Goal: Task Accomplishment & Management: Manage account settings

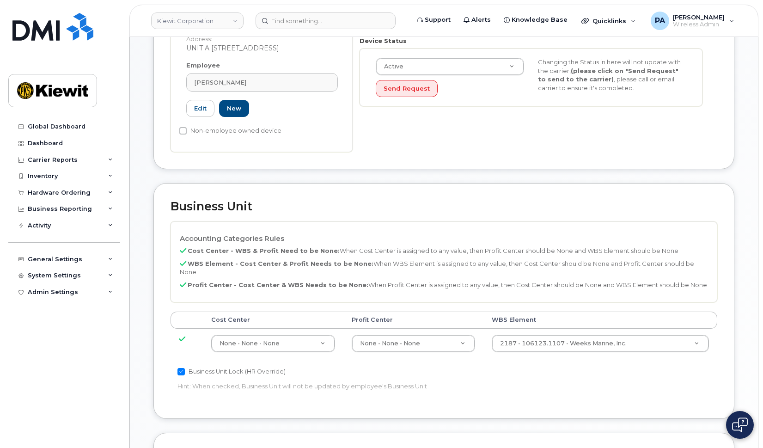
scroll to position [370, 0]
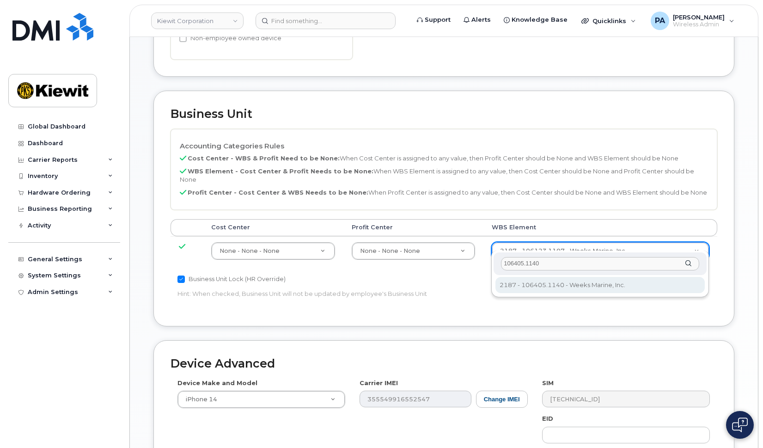
type input "106405.1140"
type input "35164837"
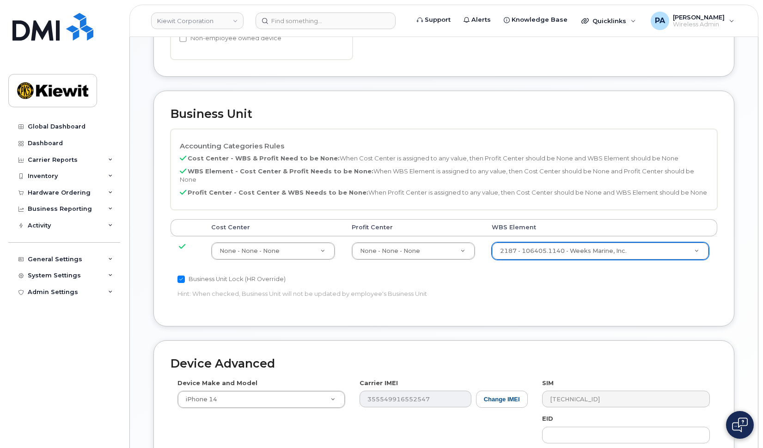
scroll to position [529, 0]
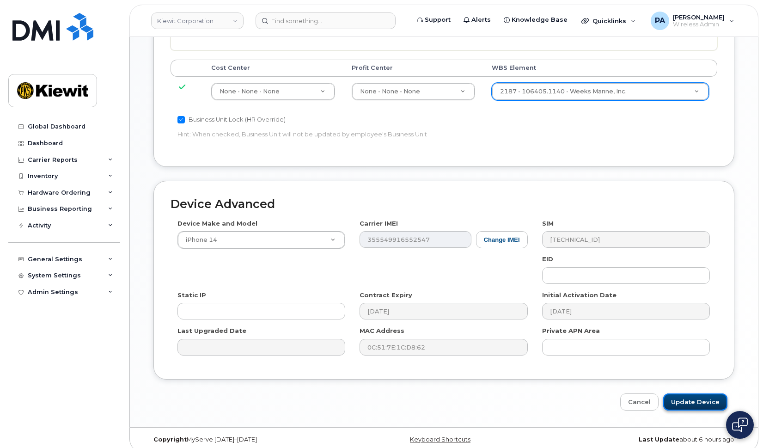
click at [688, 393] on input "Update Device" at bounding box center [695, 401] width 64 height 17
type input "Saving..."
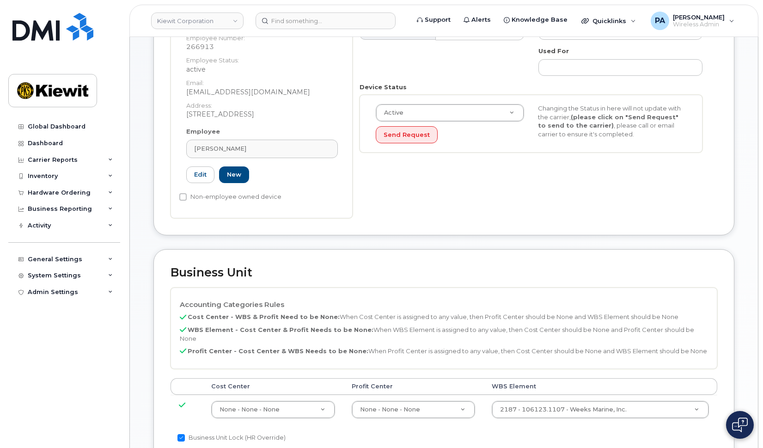
scroll to position [416, 0]
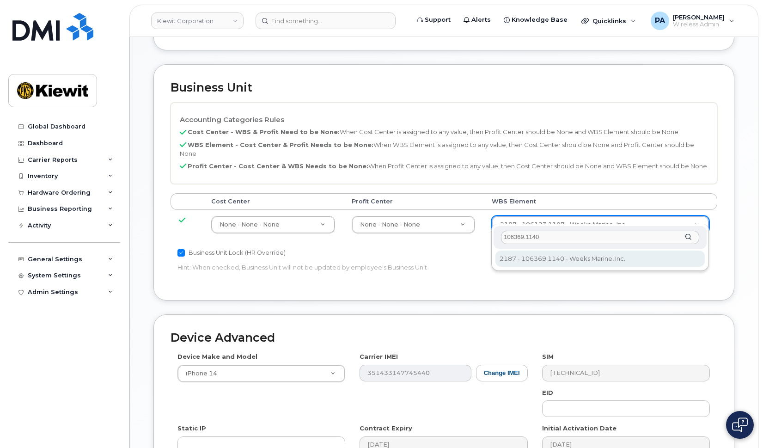
type input "106369.1140"
type input "34948229"
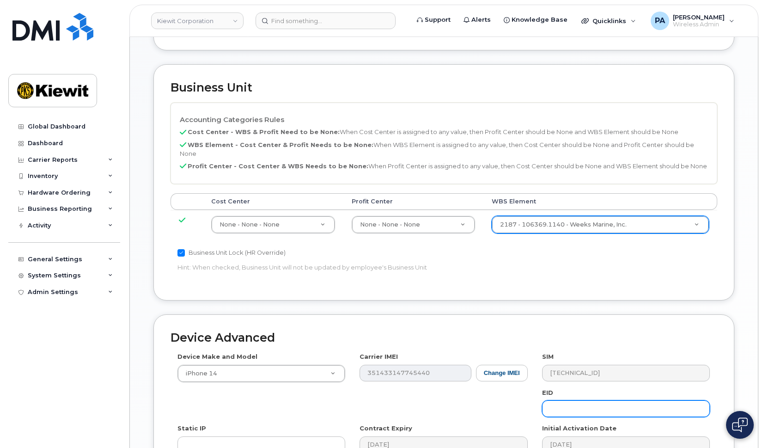
click at [594, 400] on input "text" at bounding box center [626, 408] width 168 height 17
type input "Saving..."
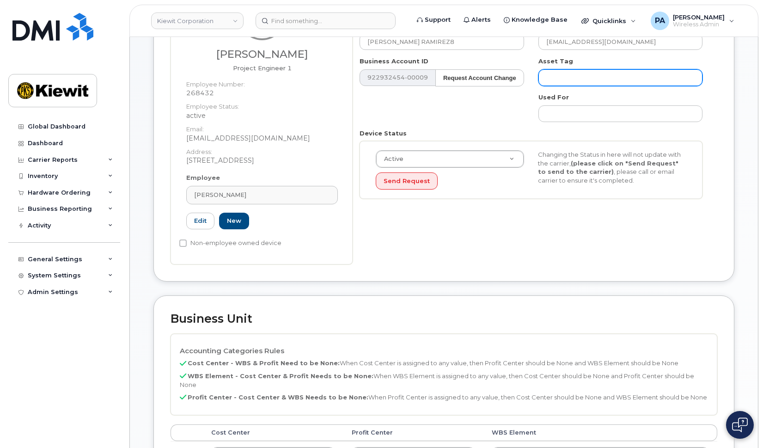
scroll to position [324, 0]
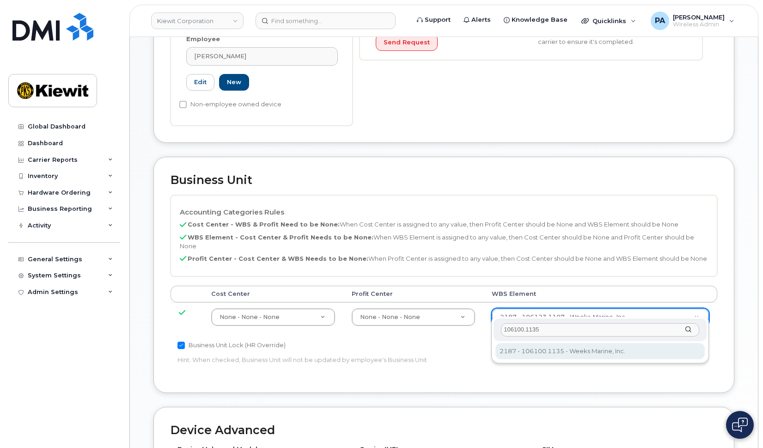
type input "106100.1135"
type input "33376787"
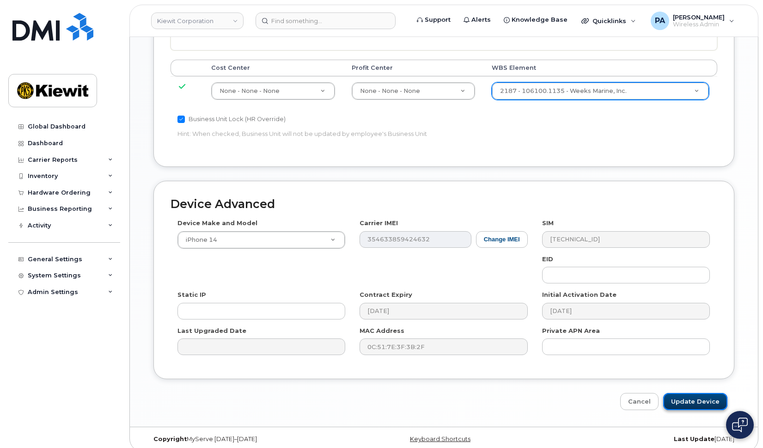
click at [713, 397] on input "Update Device" at bounding box center [695, 401] width 64 height 17
type input "Saving..."
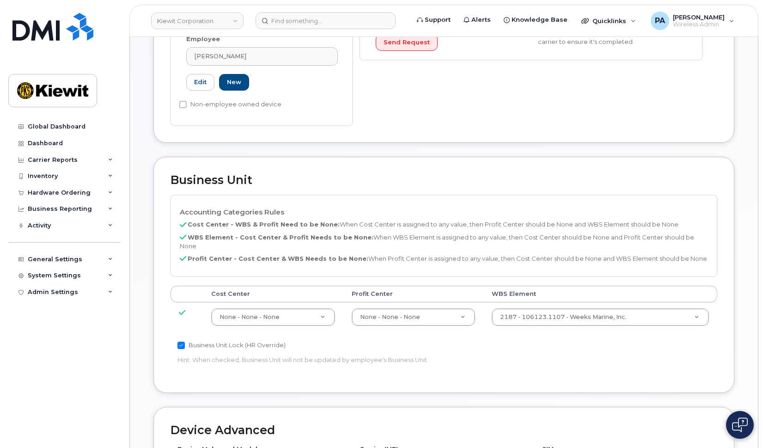
scroll to position [416, 0]
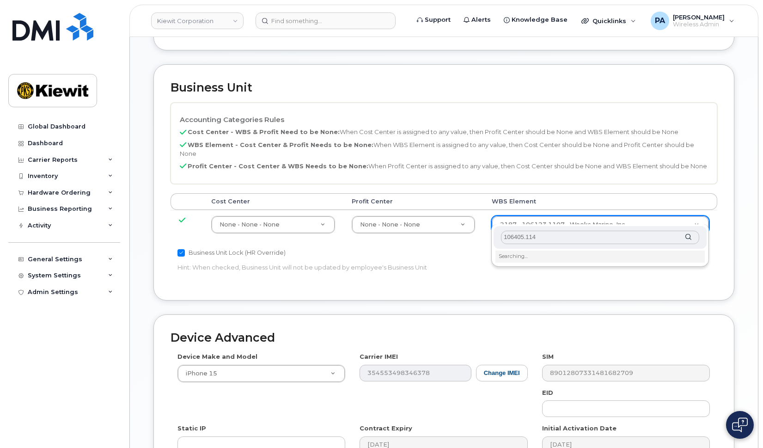
type input "106405.1140"
type input "35164837"
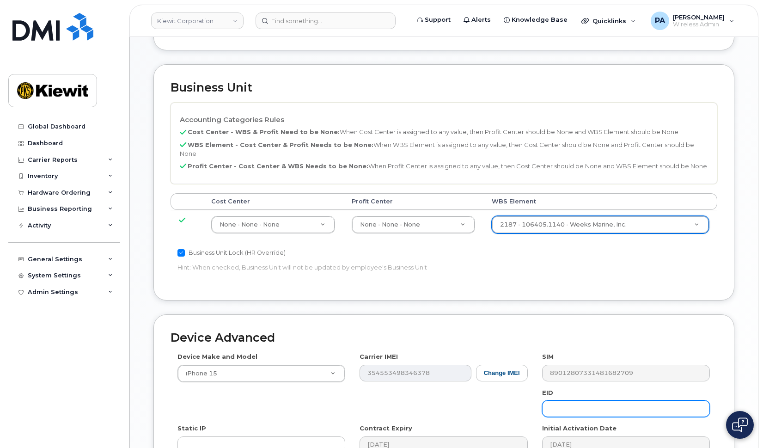
click at [654, 406] on input "text" at bounding box center [626, 408] width 168 height 17
type input "Saving..."
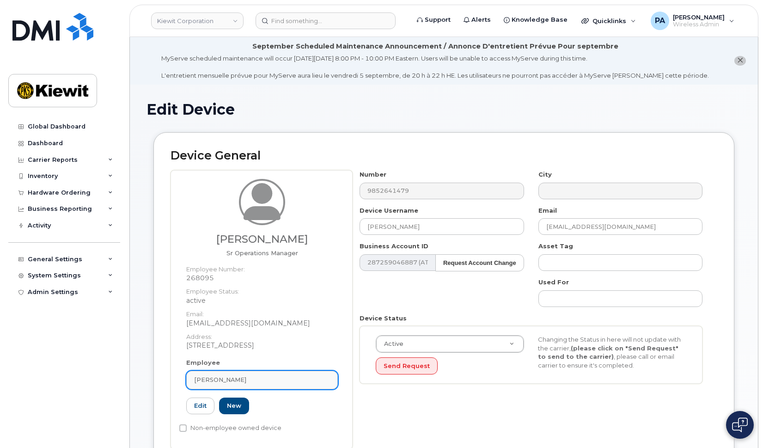
click at [249, 380] on div "Alberto Saavedra" at bounding box center [262, 379] width 136 height 9
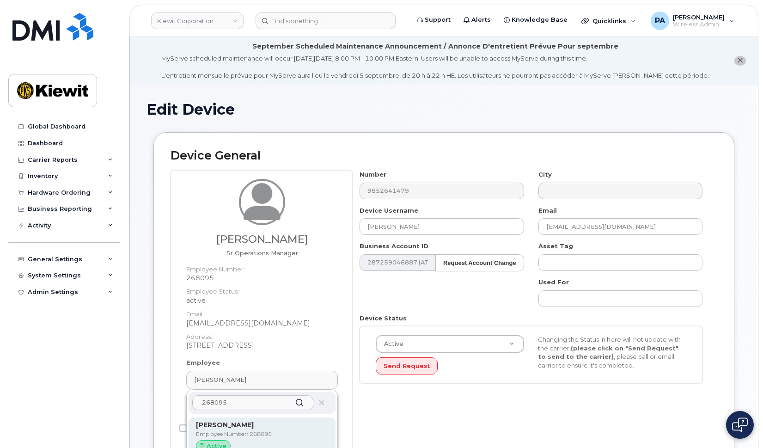
type input "268095"
click at [237, 425] on strong "Alberto Saavedra" at bounding box center [225, 425] width 58 height 8
type input "Alberto Saavedra"
type input "amsaavedra@weeksmarine.com"
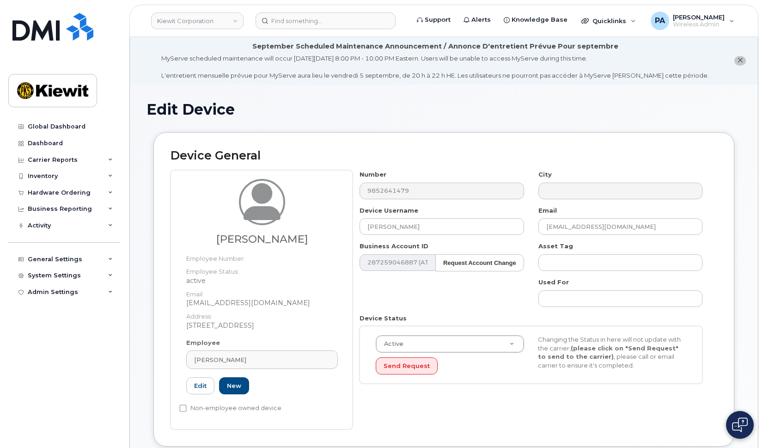
scroll to position [324, 0]
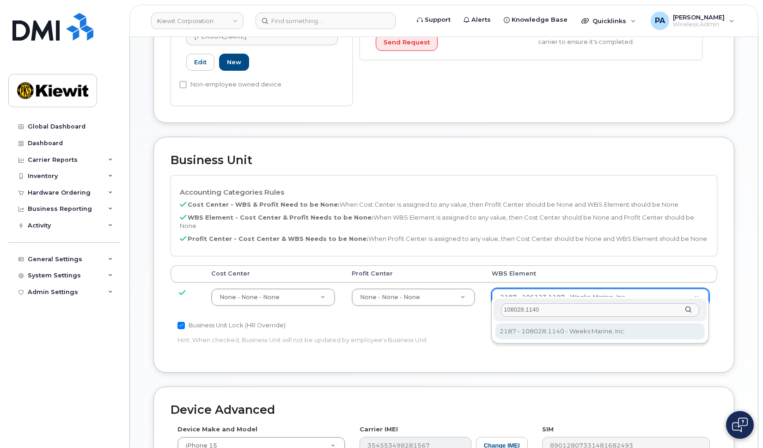
type input "108028.1140"
type input "35193653"
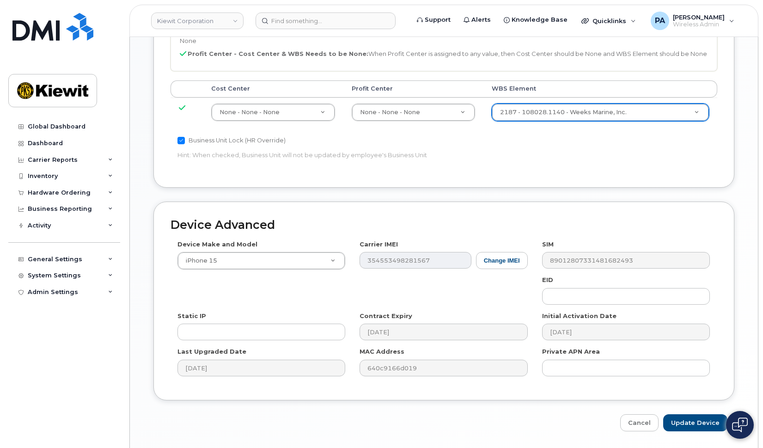
scroll to position [529, 0]
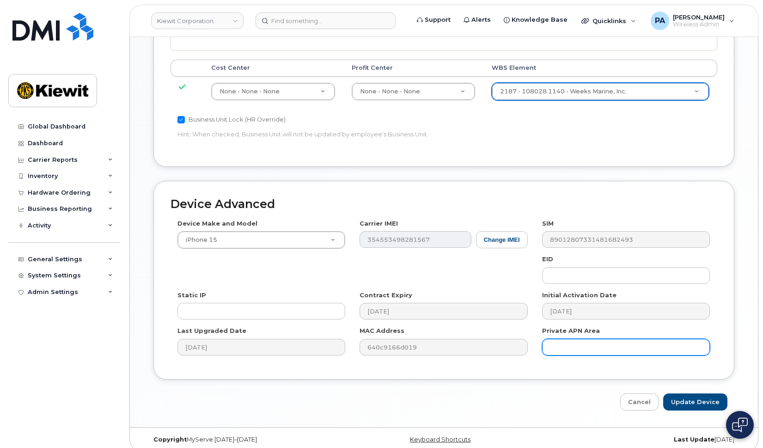
click at [600, 339] on input "text" at bounding box center [626, 347] width 168 height 17
click at [663, 393] on input "Update Device" at bounding box center [695, 401] width 64 height 17
type input "Saving..."
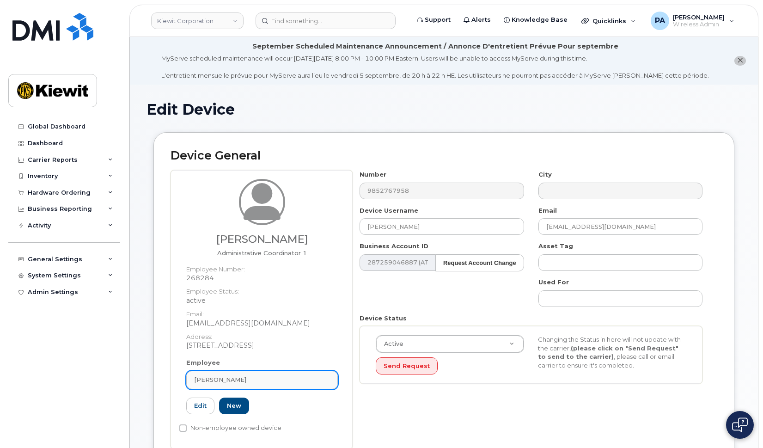
click at [238, 376] on div "Erik Medina" at bounding box center [262, 379] width 136 height 9
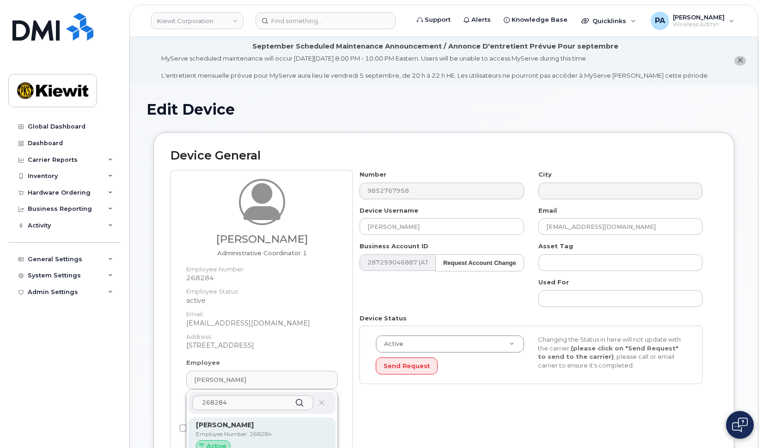
type input "268284"
click at [235, 428] on strong "Erik Medina" at bounding box center [225, 425] width 58 height 8
type input "Erik Medina"
type input "emedina@weeksmarine.com"
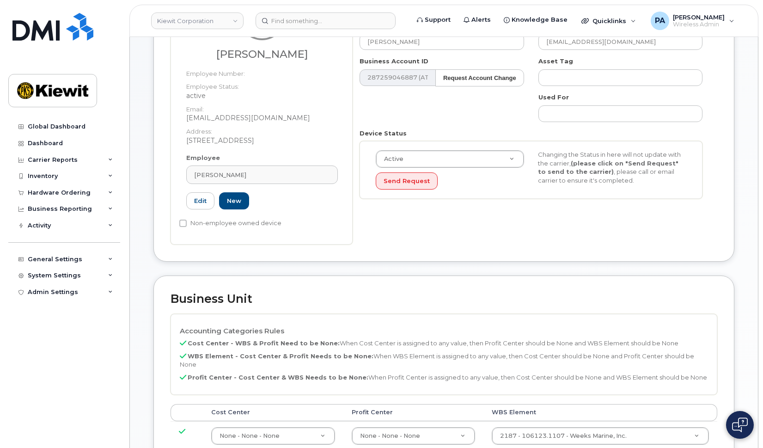
scroll to position [231, 0]
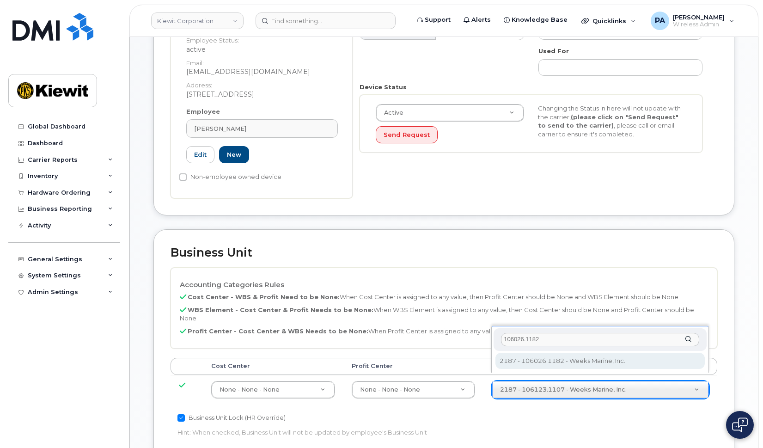
type input "106026.1182"
type input "30195998"
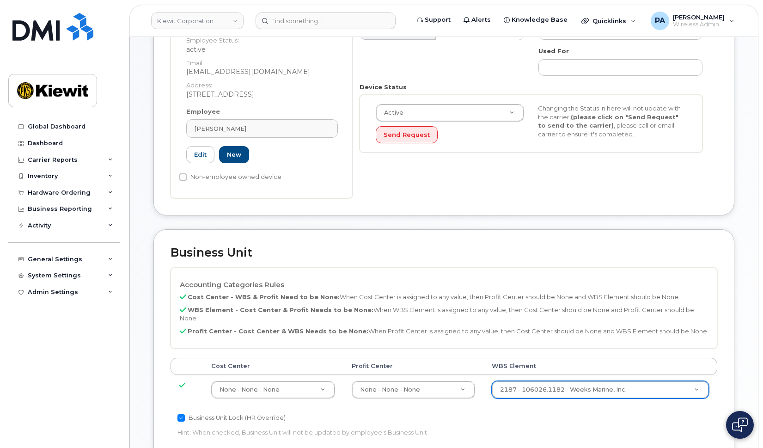
scroll to position [462, 0]
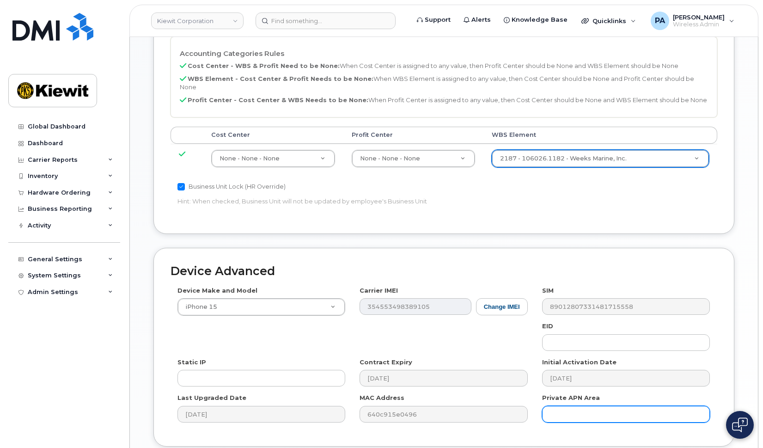
click at [647, 406] on input "text" at bounding box center [626, 414] width 168 height 17
type input "Saving..."
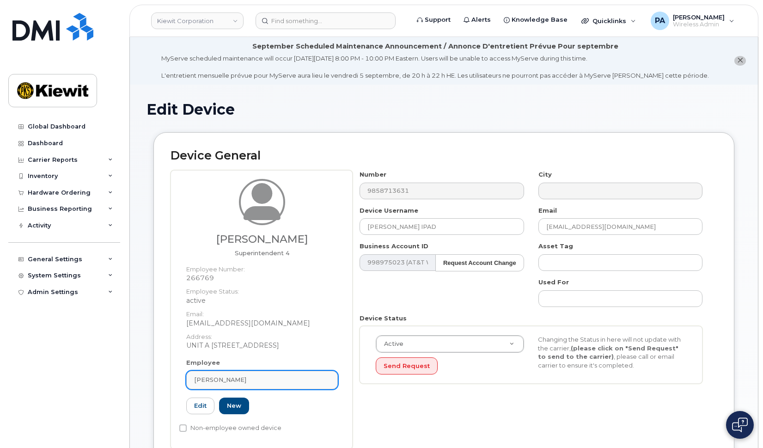
click at [251, 372] on link "Javier Pena jr." at bounding box center [262, 380] width 152 height 18
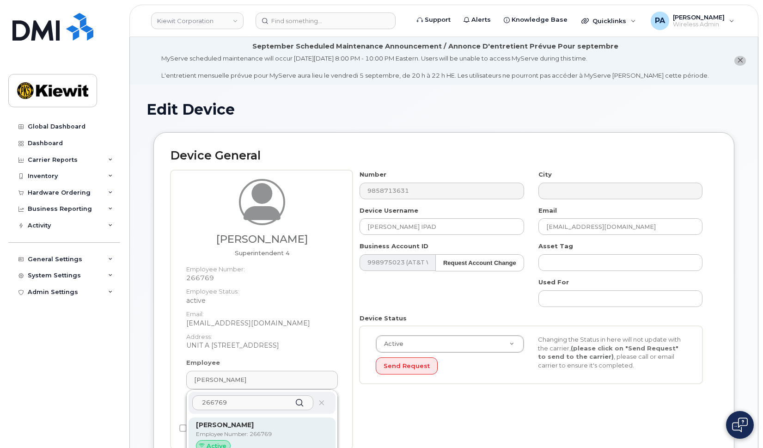
type input "266769"
click at [235, 426] on strong "Javier Pena jr." at bounding box center [225, 425] width 58 height 8
type input "Javier Pena jr."
type input "jpenajr@weeksmarine.com"
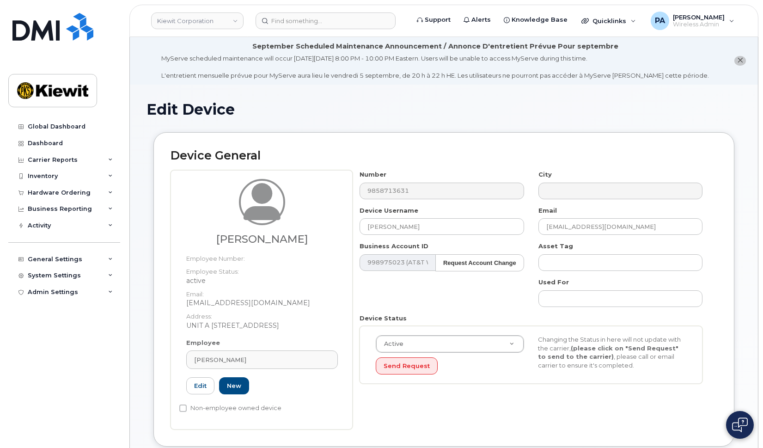
scroll to position [324, 0]
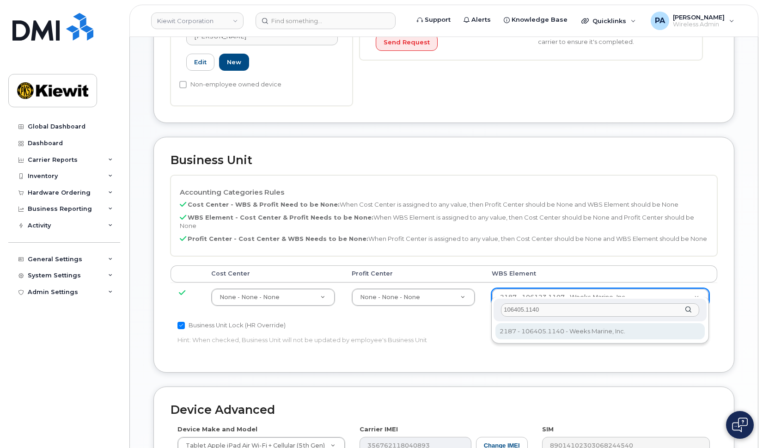
type input "106405.1140"
type input "35164837"
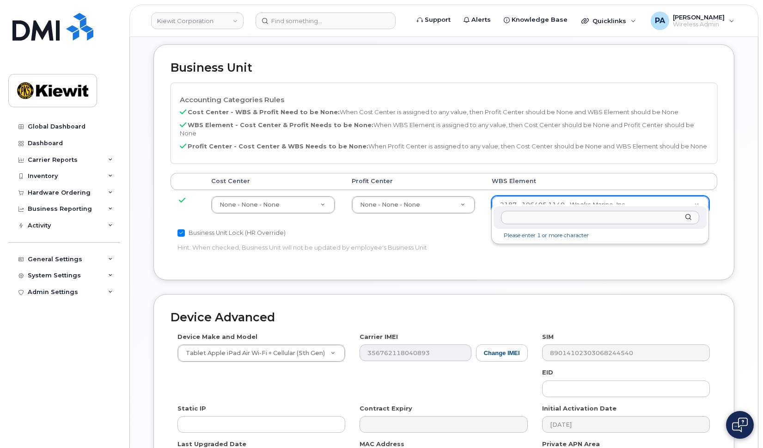
scroll to position [462, 0]
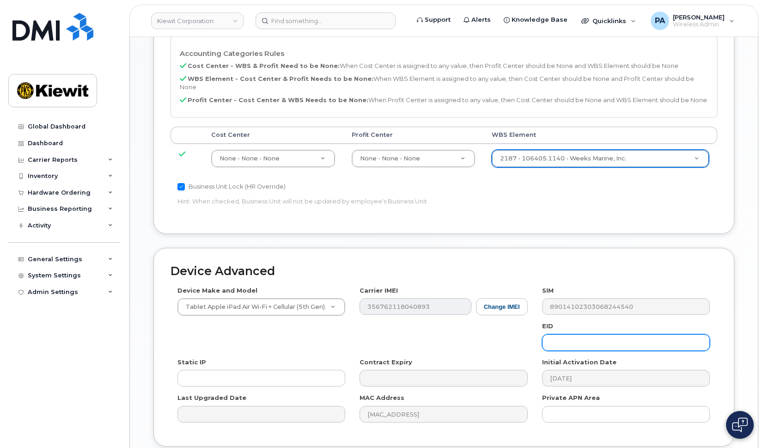
click at [626, 334] on input "text" at bounding box center [626, 342] width 168 height 17
type input "Saving..."
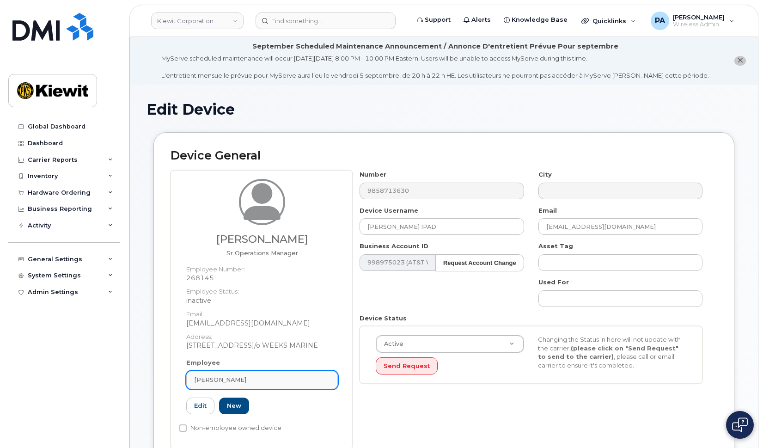
click at [253, 378] on div "[PERSON_NAME]" at bounding box center [262, 379] width 136 height 9
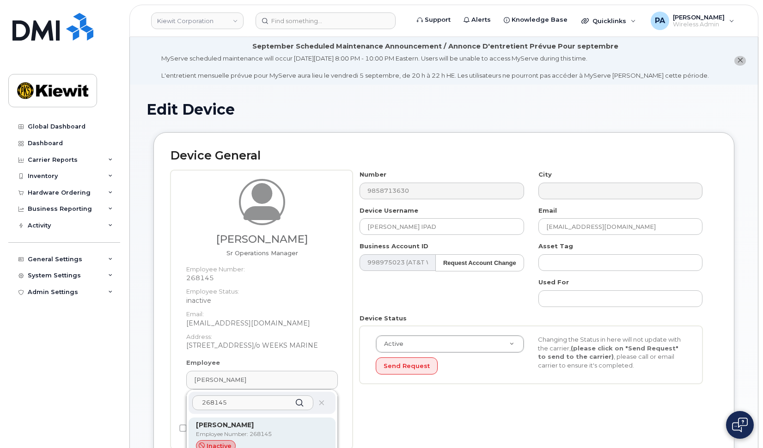
type input "268145"
click at [241, 431] on p "Employee Number: 268145" at bounding box center [262, 434] width 132 height 8
type input "[PERSON_NAME]"
type input "[EMAIL_ADDRESS][DOMAIN_NAME]"
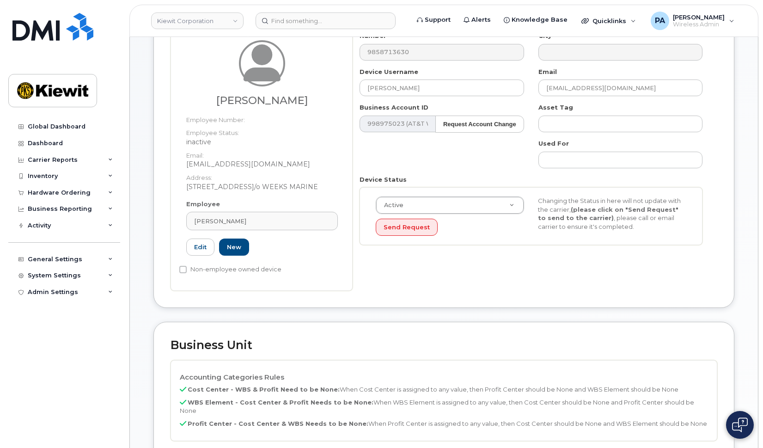
scroll to position [231, 0]
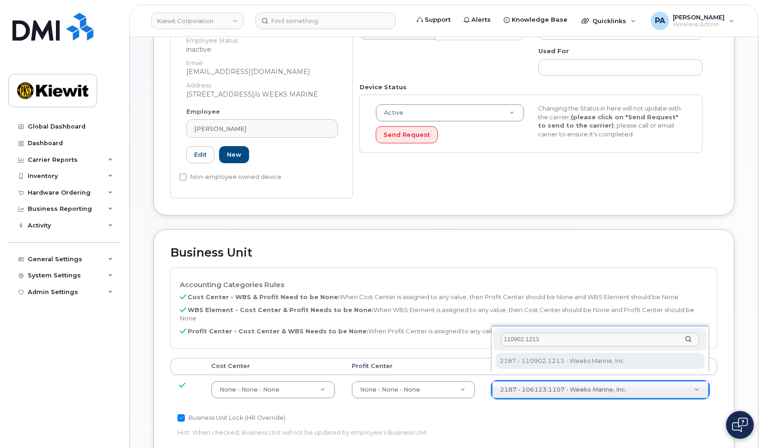
type input "110902.1213"
type input "33815957"
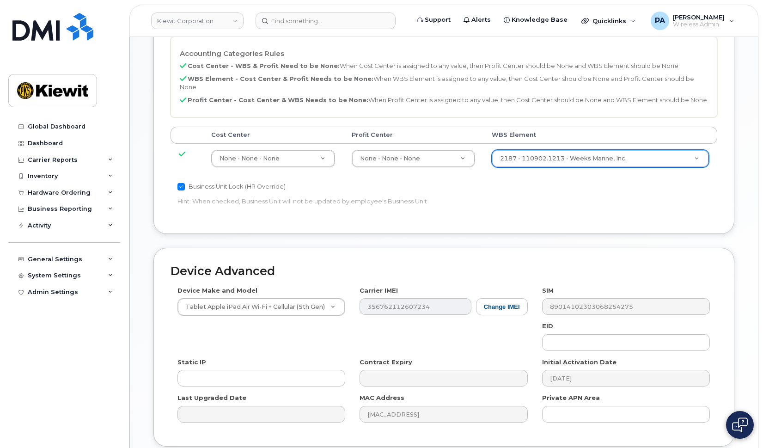
scroll to position [529, 0]
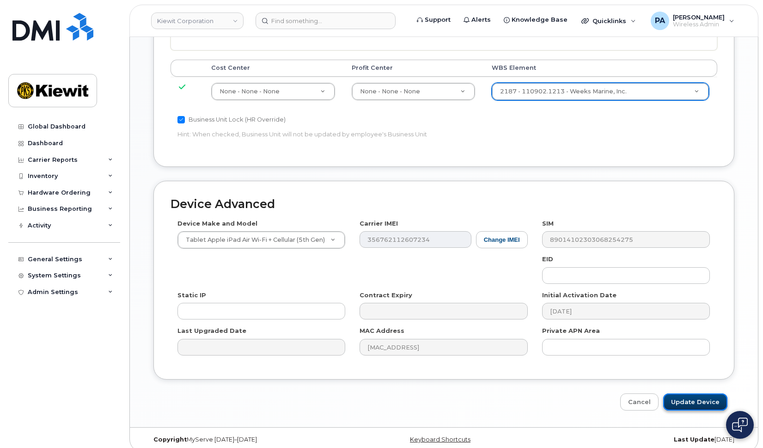
click at [694, 398] on input "Update Device" at bounding box center [695, 401] width 64 height 17
type input "Saving..."
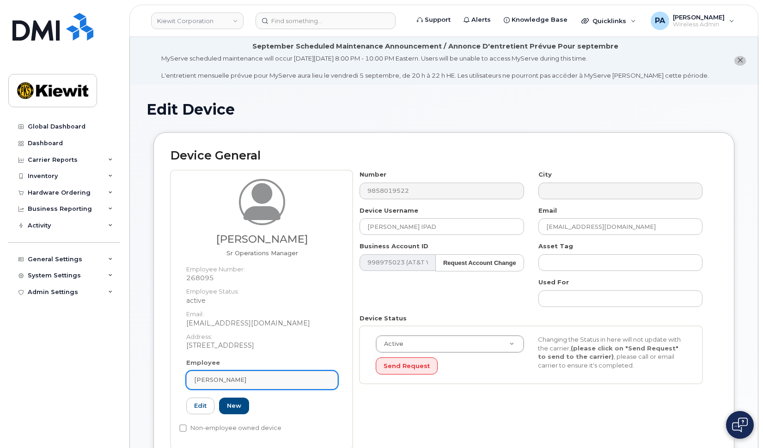
click at [256, 378] on div "Alberto Saavedra" at bounding box center [262, 379] width 136 height 9
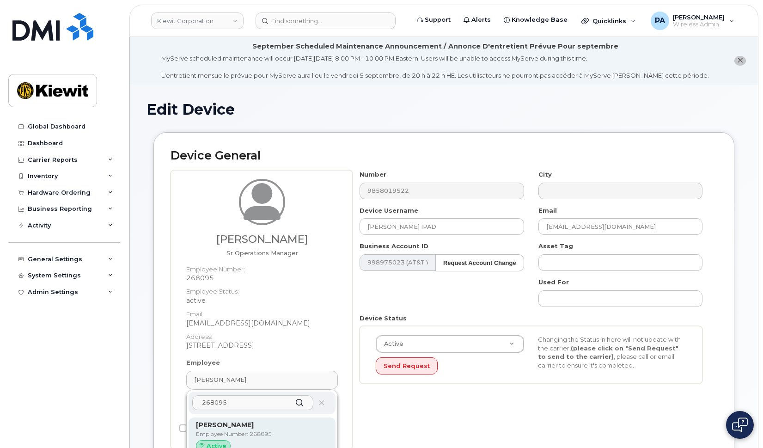
type input "268095"
click at [231, 424] on strong "Alberto Saavedra" at bounding box center [225, 425] width 58 height 8
type input "Alberto Saavedra"
type input "amsaavedra@weeksmarine.com"
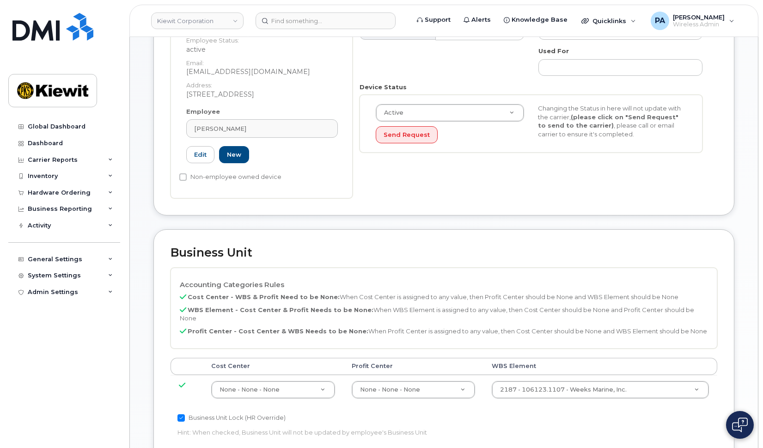
scroll to position [324, 0]
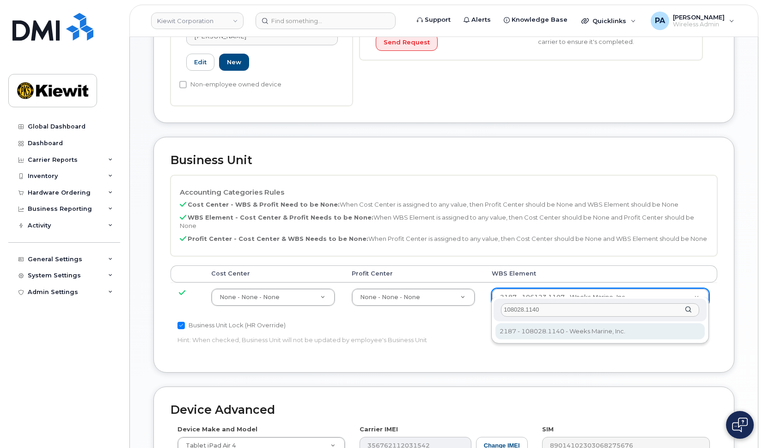
type input "108028.1140"
type input "35193653"
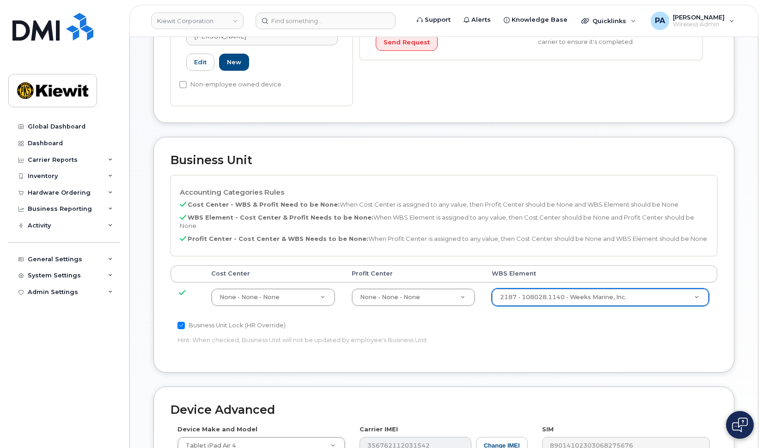
scroll to position [529, 0]
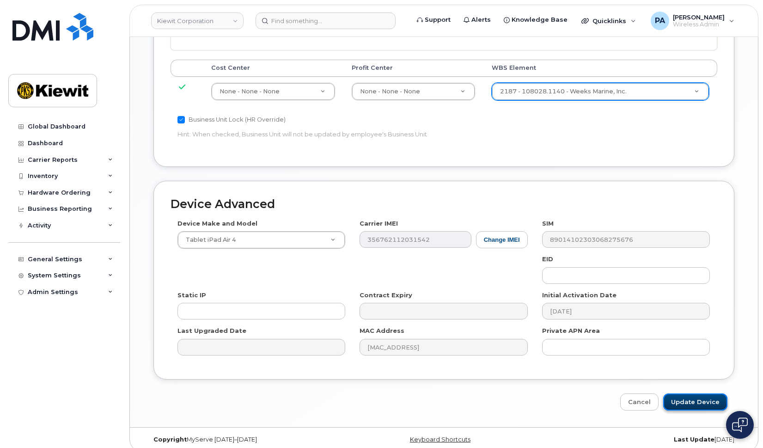
click at [702, 393] on input "Update Device" at bounding box center [695, 401] width 64 height 17
type input "Saving..."
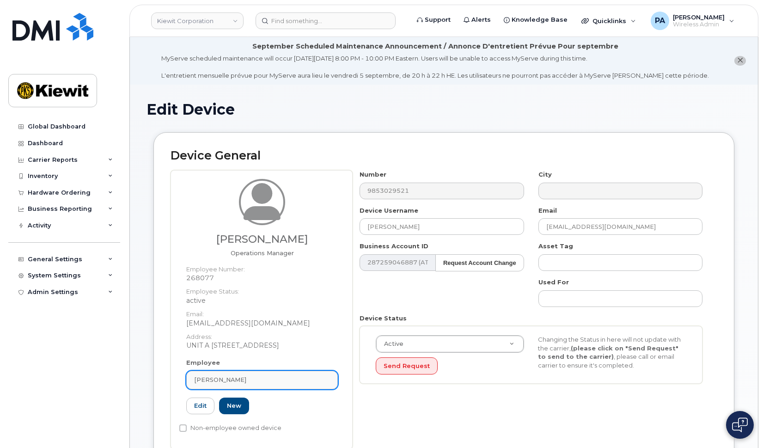
click at [239, 377] on div "[PERSON_NAME]" at bounding box center [262, 379] width 136 height 9
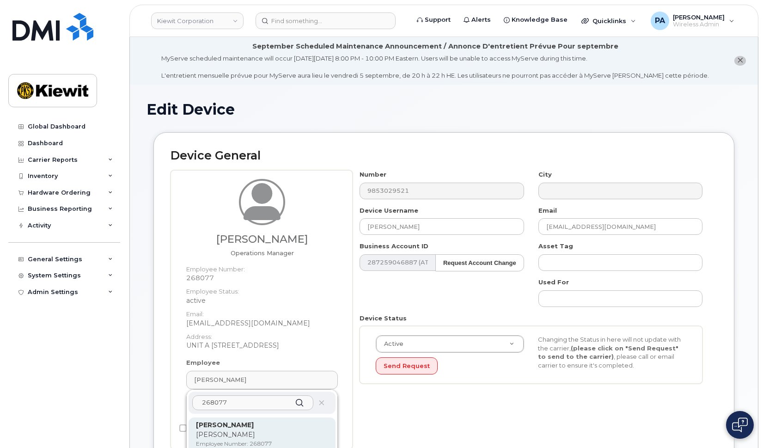
type input "268077"
click at [241, 430] on div "Richard Roth Ricky Employee Number: 268077 Active" at bounding box center [262, 442] width 132 height 45
type input "[PERSON_NAME]"
type input "[EMAIL_ADDRESS][DOMAIN_NAME]"
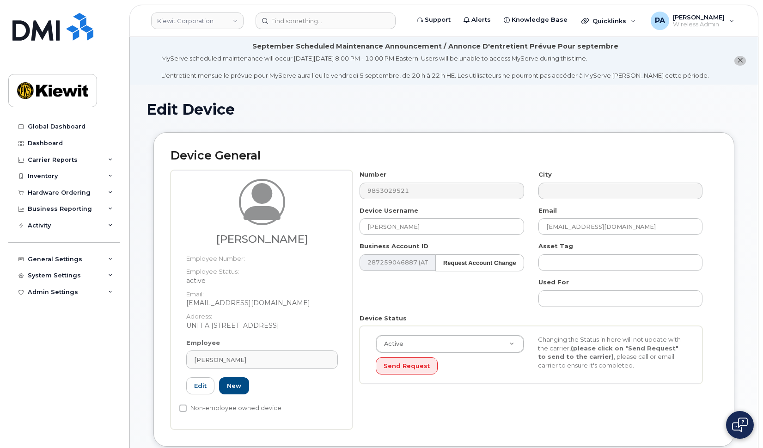
scroll to position [324, 0]
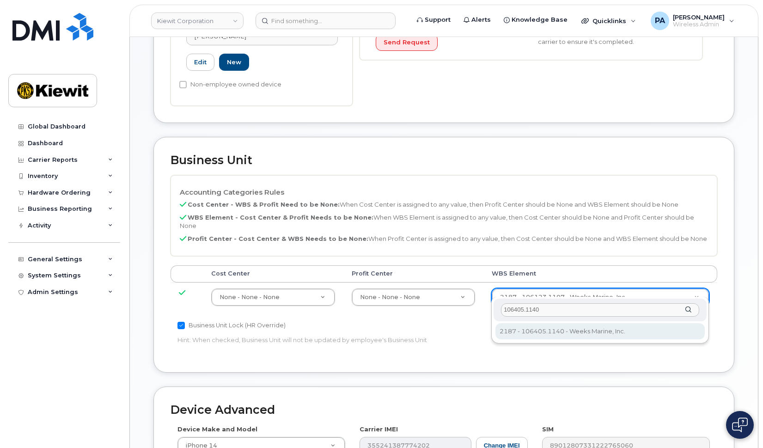
type input "106405.1140"
type input "35164837"
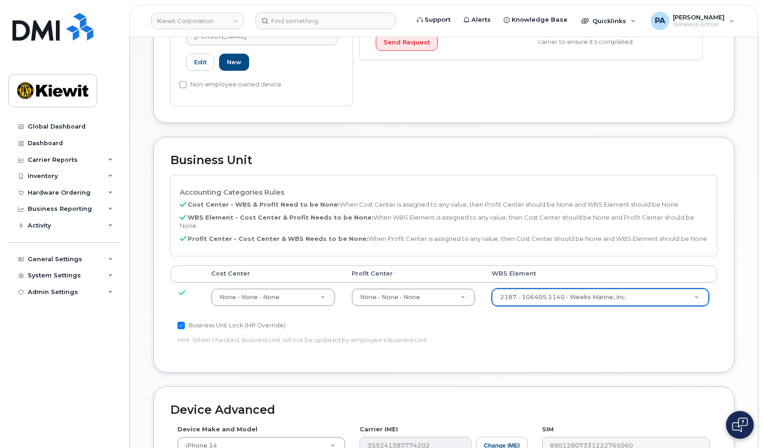
scroll to position [529, 0]
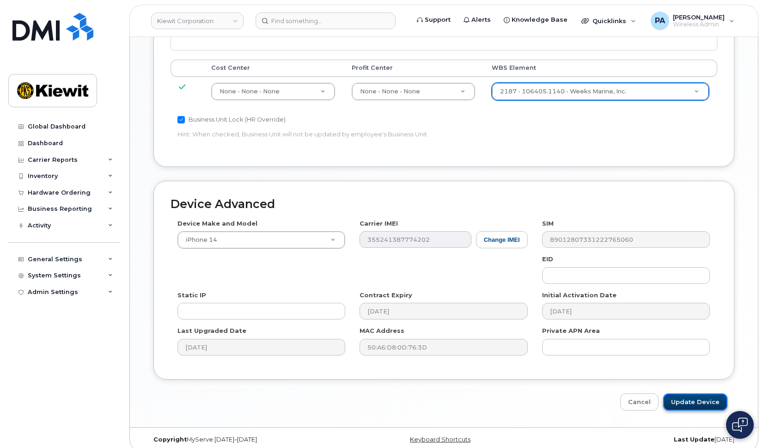
click at [688, 393] on input "Update Device" at bounding box center [695, 401] width 64 height 17
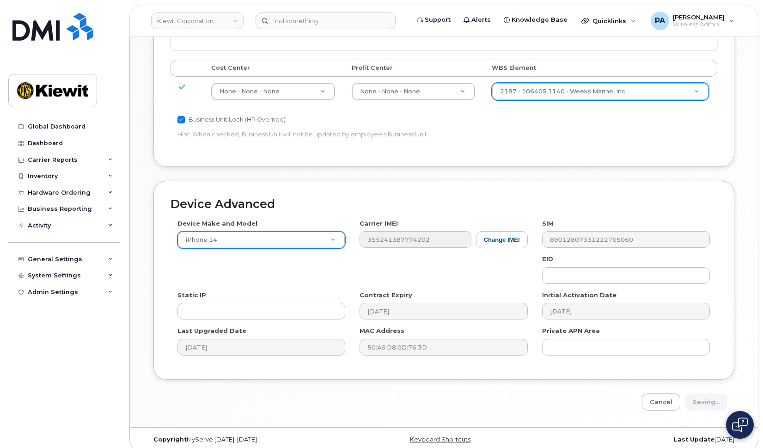
type input "Saving..."
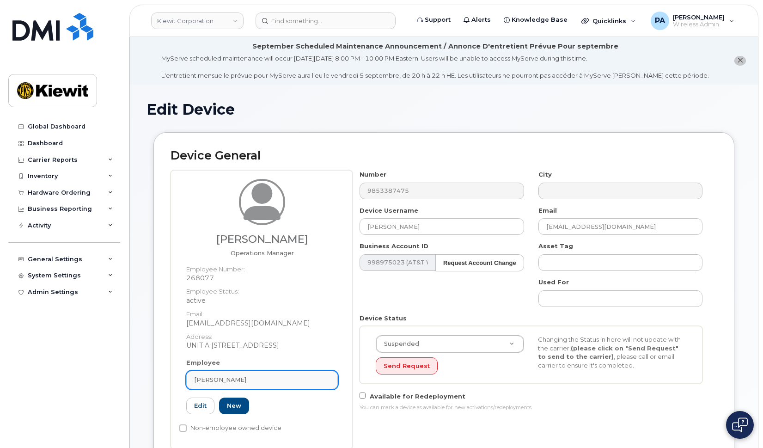
click at [242, 376] on div "[PERSON_NAME]" at bounding box center [262, 379] width 136 height 9
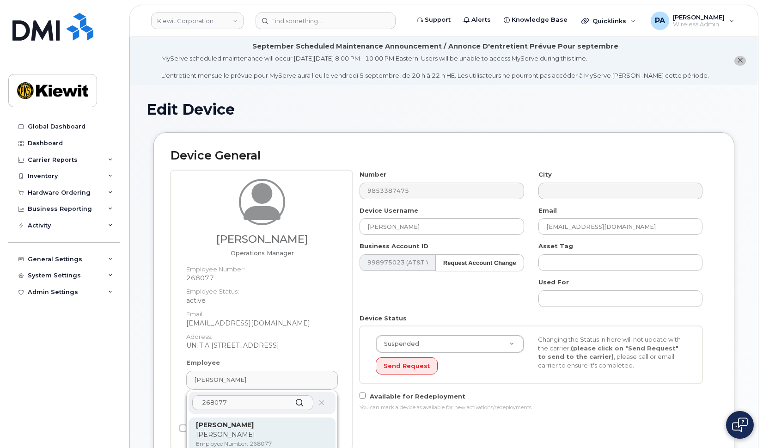
type input "268077"
click at [237, 430] on p "[PERSON_NAME]" at bounding box center [262, 425] width 132 height 10
type input "[PERSON_NAME]"
type input "[EMAIL_ADDRESS][DOMAIN_NAME]"
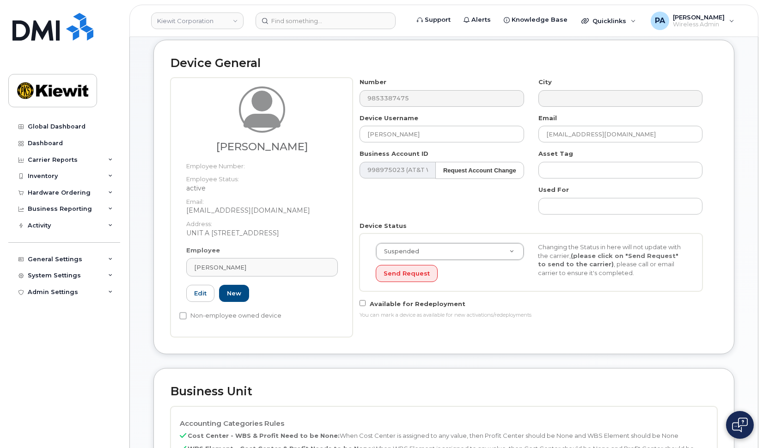
scroll to position [324, 0]
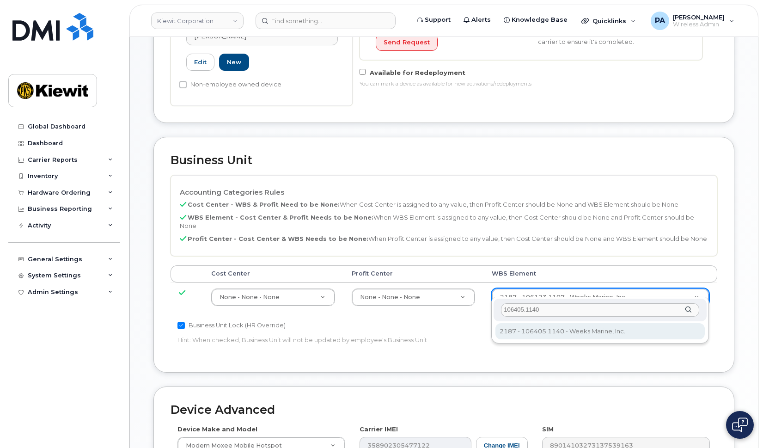
type input "106405.1140"
type input "35164837"
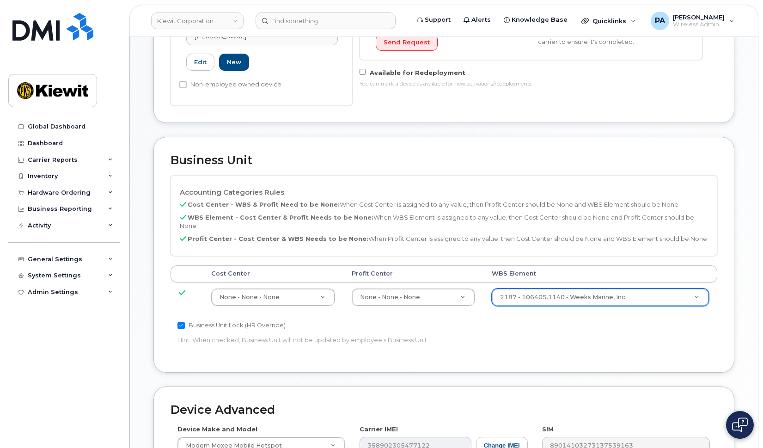
scroll to position [529, 0]
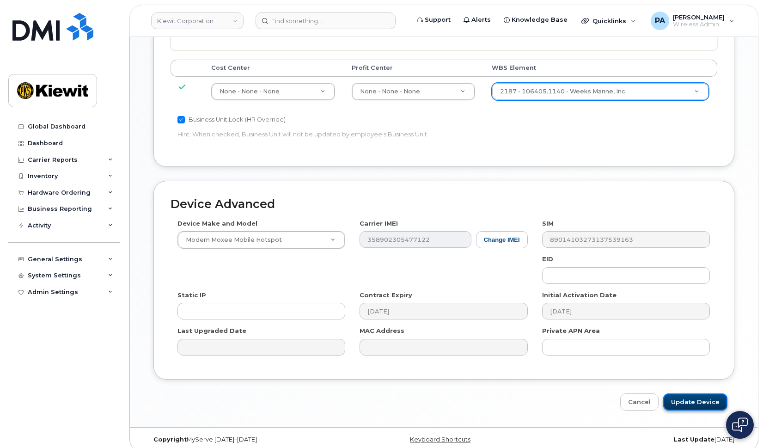
click at [700, 393] on input "Update Device" at bounding box center [695, 401] width 64 height 17
type input "Saving..."
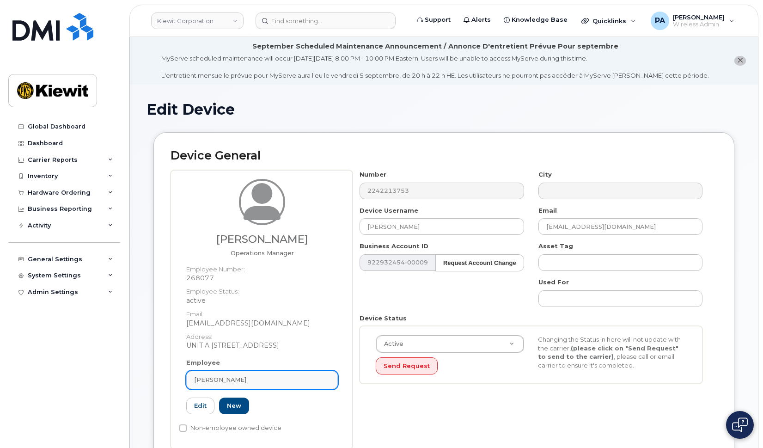
click at [244, 384] on div "[PERSON_NAME]" at bounding box center [262, 379] width 136 height 9
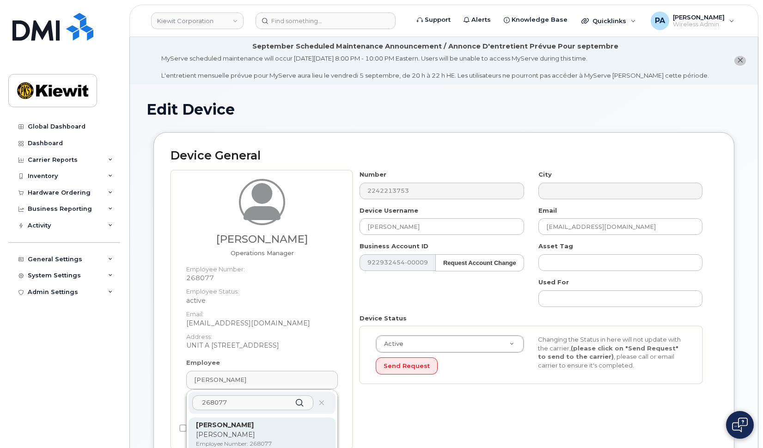
type input "268077"
click at [236, 433] on p "[PERSON_NAME]" at bounding box center [262, 435] width 132 height 10
type input "[PERSON_NAME]"
type input "[EMAIL_ADDRESS][DOMAIN_NAME]"
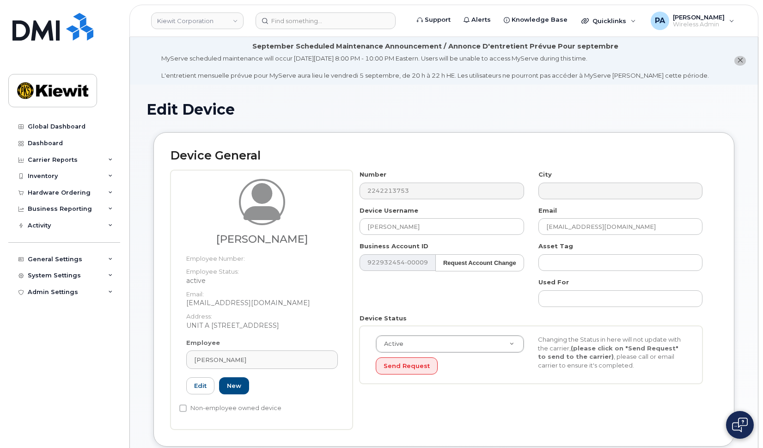
scroll to position [231, 0]
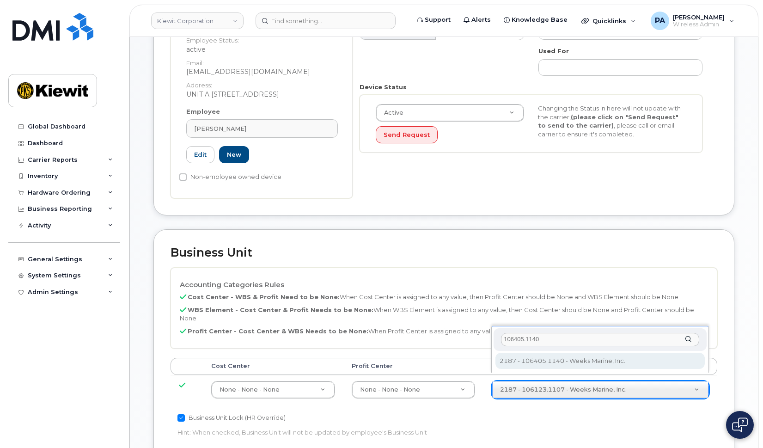
type input "106405.1140"
type input "35164837"
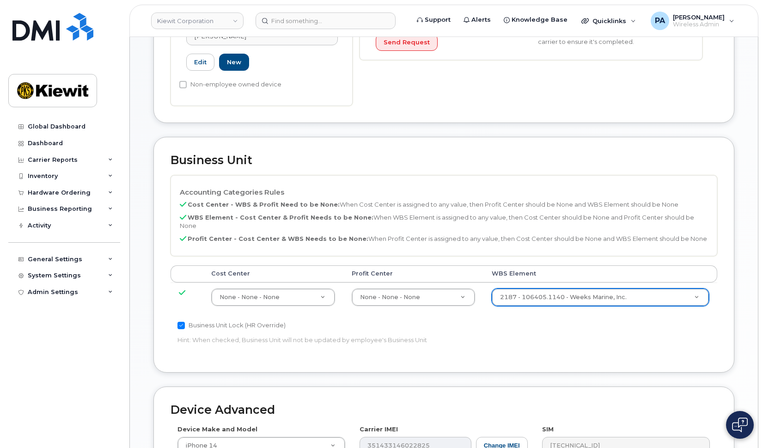
scroll to position [509, 0]
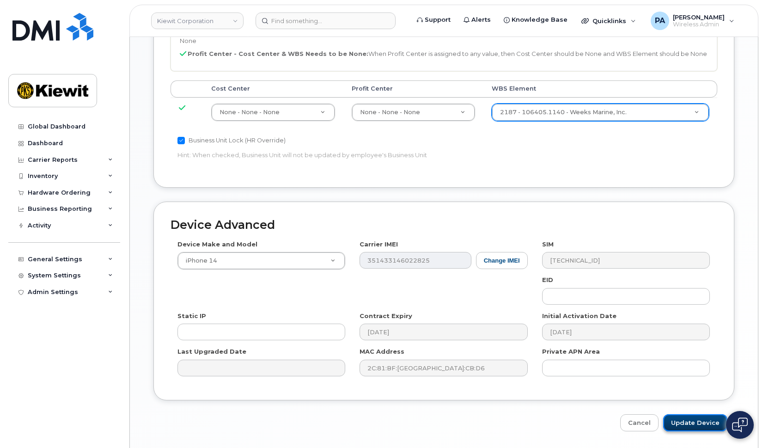
click at [698, 414] on input "Update Device" at bounding box center [695, 422] width 64 height 17
type input "Saving..."
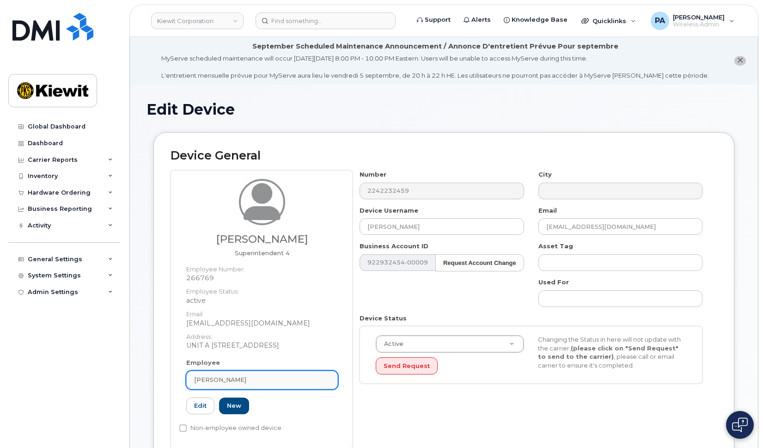
click at [269, 377] on div "Javier Pena jr." at bounding box center [262, 379] width 136 height 9
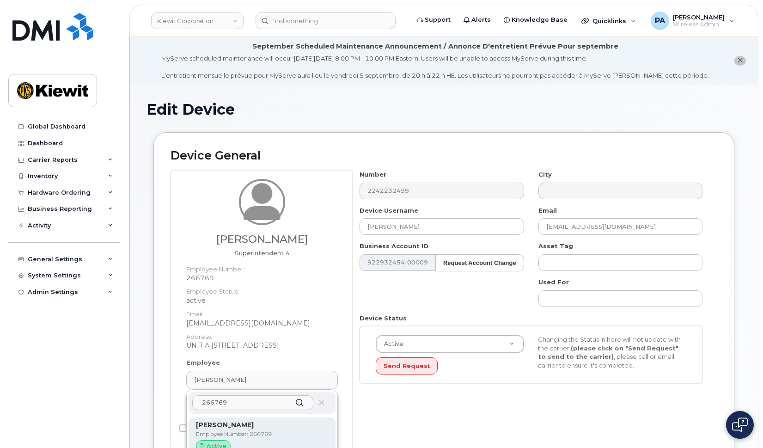
type input "266769"
click at [231, 435] on p "Employee Number: 266769" at bounding box center [262, 434] width 132 height 8
type input "Javier Pena jr."
type input "jpenajr@weeksmarine.com"
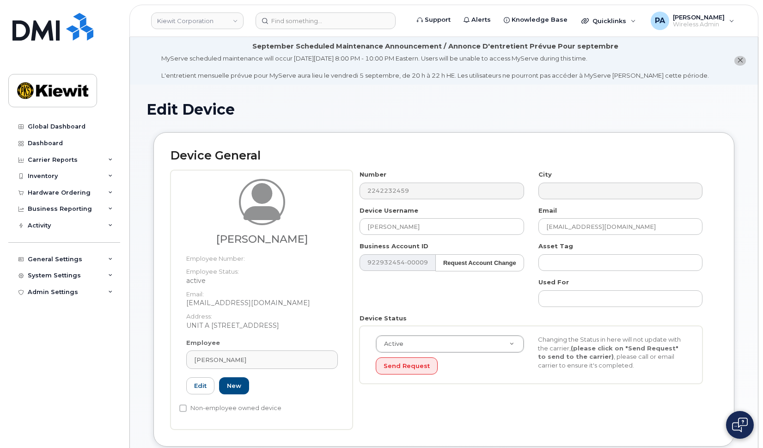
scroll to position [277, 0]
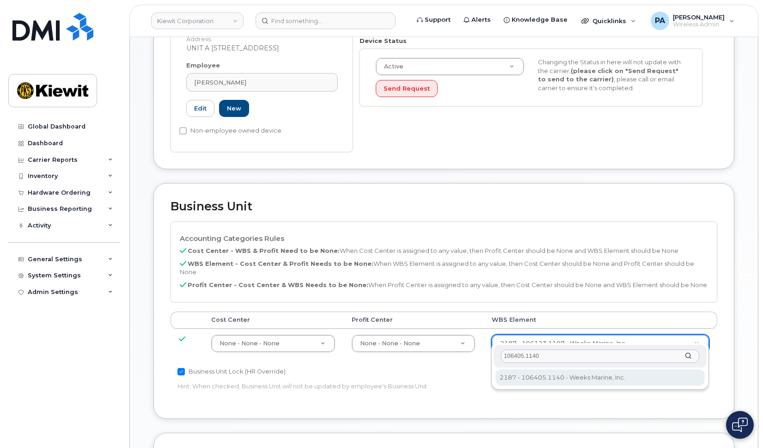
type input "106405.1140"
type input "35164837"
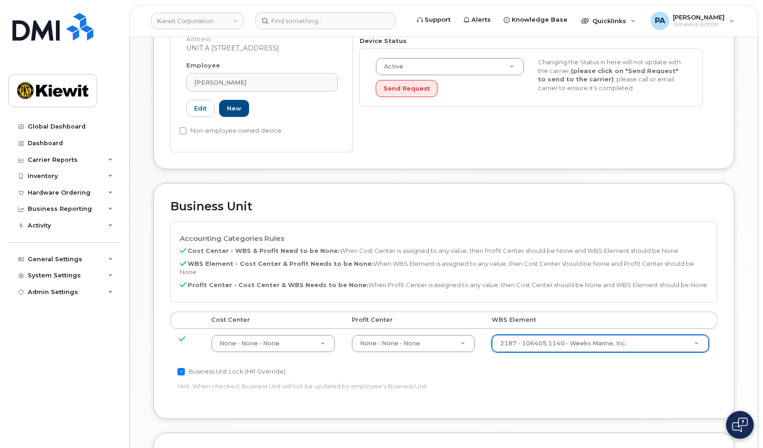
scroll to position [529, 0]
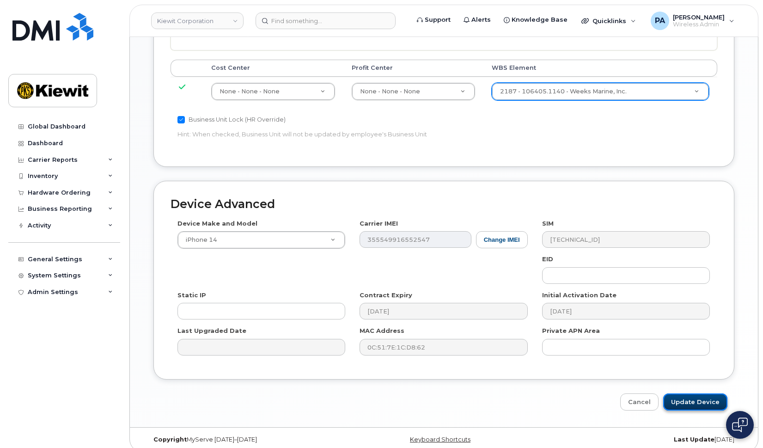
click at [706, 393] on input "Update Device" at bounding box center [695, 401] width 64 height 17
type input "Saving..."
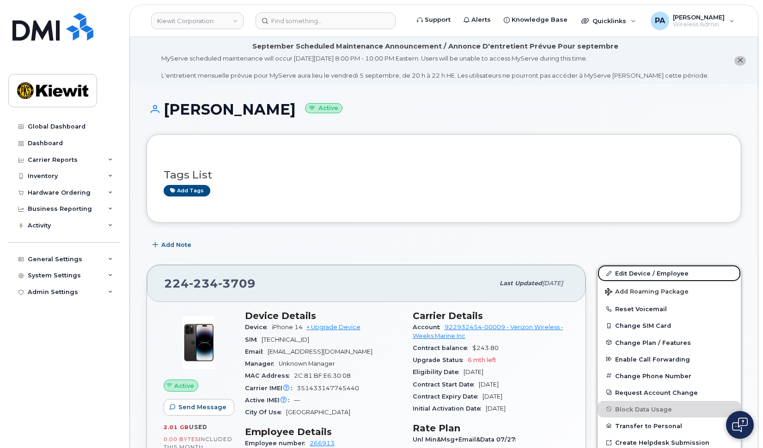
drag, startPoint x: 678, startPoint y: 270, endPoint x: 651, endPoint y: 264, distance: 27.7
click at [678, 270] on link "Edit Device / Employee" at bounding box center [669, 273] width 143 height 17
click at [669, 275] on link "Edit Device / Employee" at bounding box center [669, 273] width 143 height 17
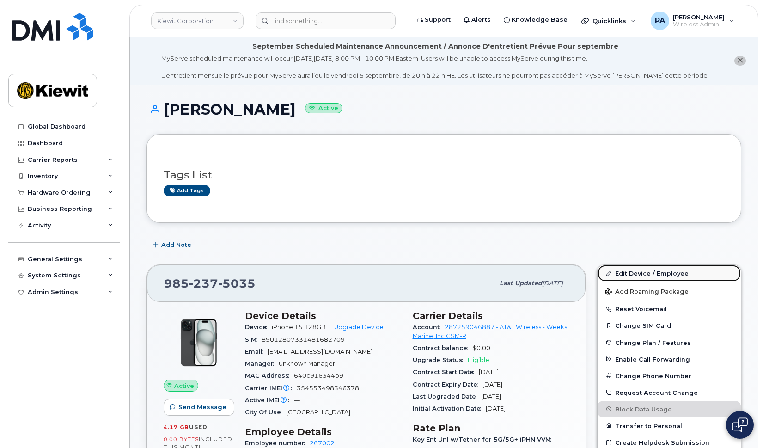
click at [650, 272] on link "Edit Device / Employee" at bounding box center [669, 273] width 143 height 17
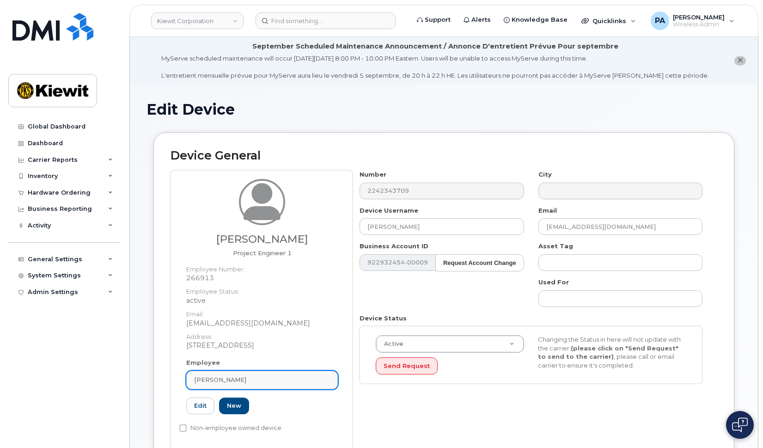
click at [257, 380] on div "Christopher Oden" at bounding box center [262, 379] width 136 height 9
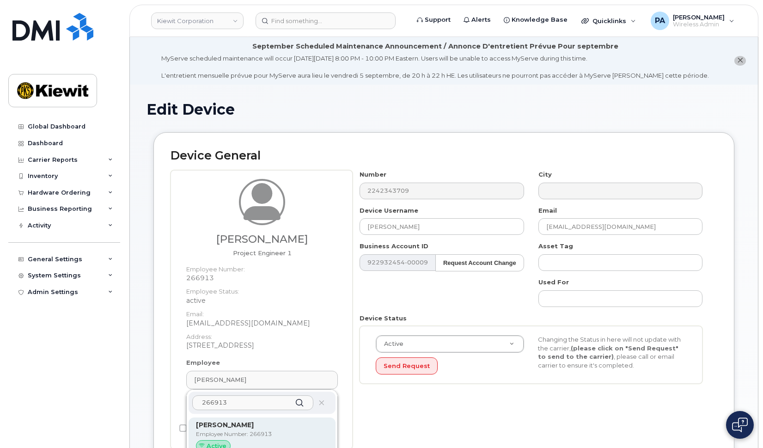
type input "266913"
click at [250, 428] on strong "Christopher Oden" at bounding box center [225, 425] width 58 height 8
type input "Christopher Oden"
type input "cloden@weeksmarine.com"
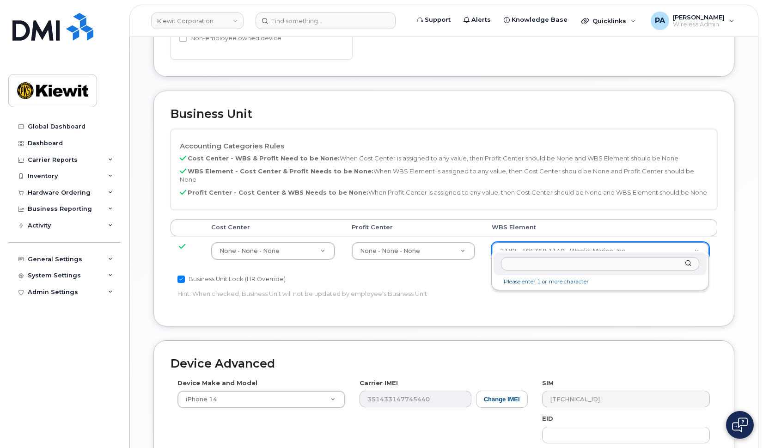
scroll to position [529, 0]
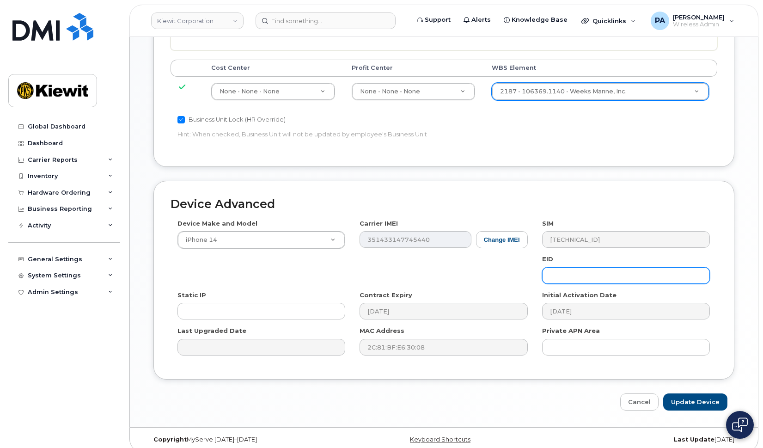
click at [600, 272] on input "text" at bounding box center [626, 275] width 168 height 17
click at [663, 393] on input "Update Device" at bounding box center [695, 401] width 64 height 17
type input "Saving..."
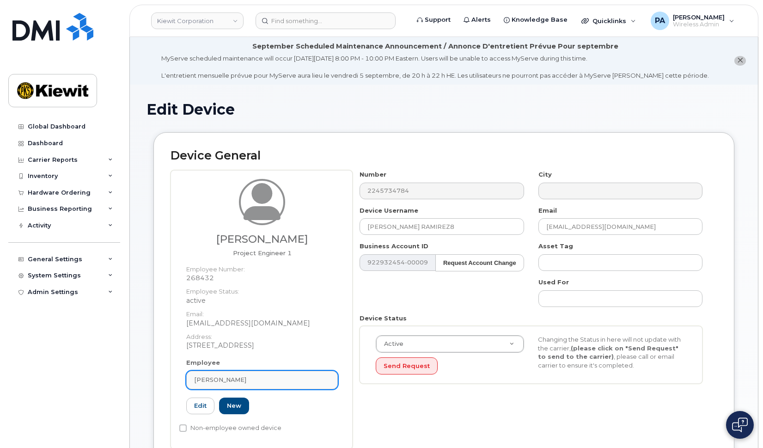
click at [284, 378] on div "[PERSON_NAME]" at bounding box center [262, 379] width 136 height 9
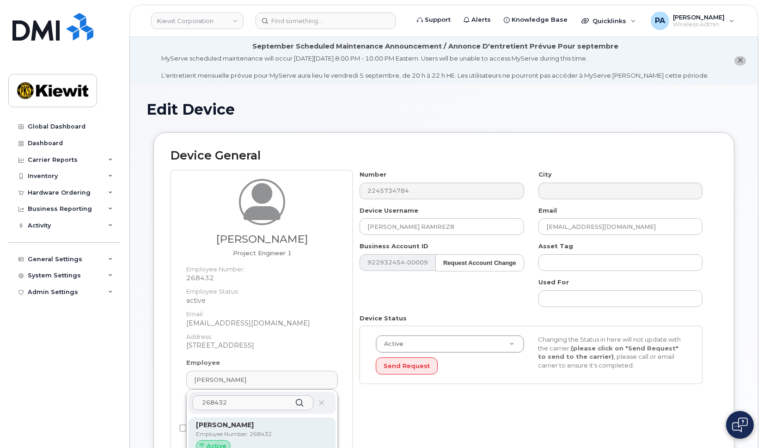
type input "268432"
click at [233, 428] on strong "Carlos Ramirez" at bounding box center [225, 425] width 58 height 8
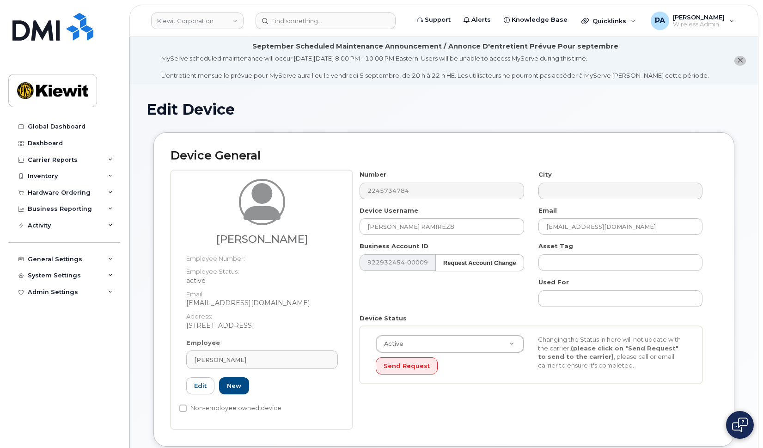
type input "Carlos Ramirez"
type input "cramirez@weeksmarine.com"
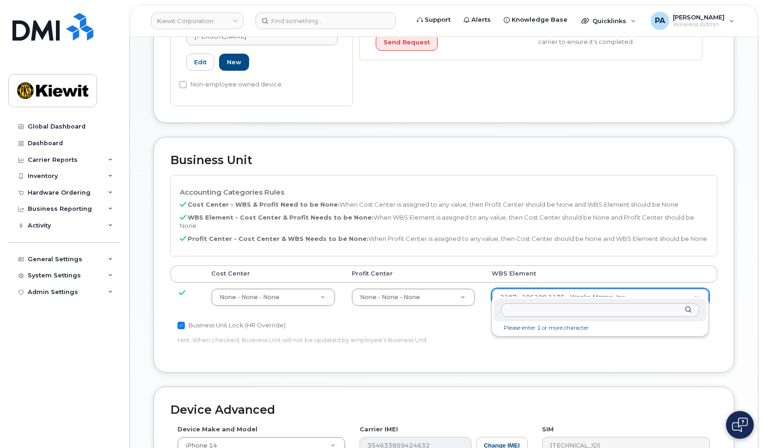
scroll to position [529, 0]
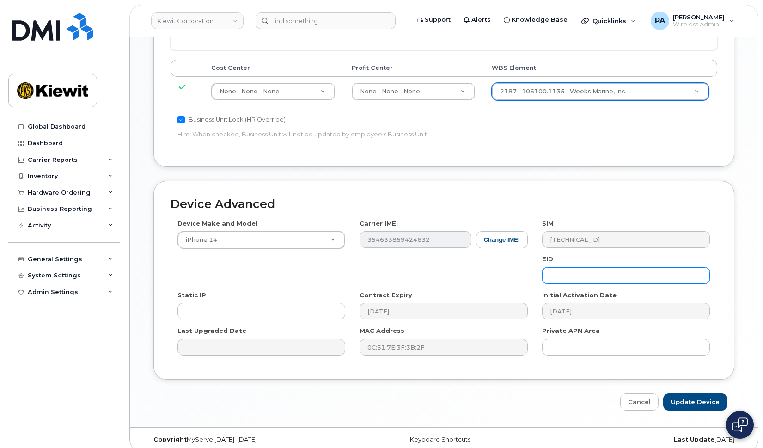
click at [595, 268] on input "text" at bounding box center [626, 275] width 168 height 17
click at [663, 393] on input "Update Device" at bounding box center [695, 401] width 64 height 17
type input "Saving..."
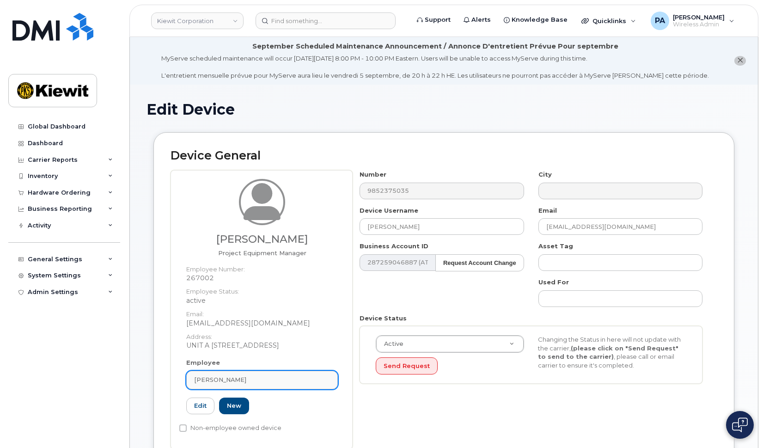
click at [290, 375] on link "Roy Ford" at bounding box center [262, 380] width 152 height 18
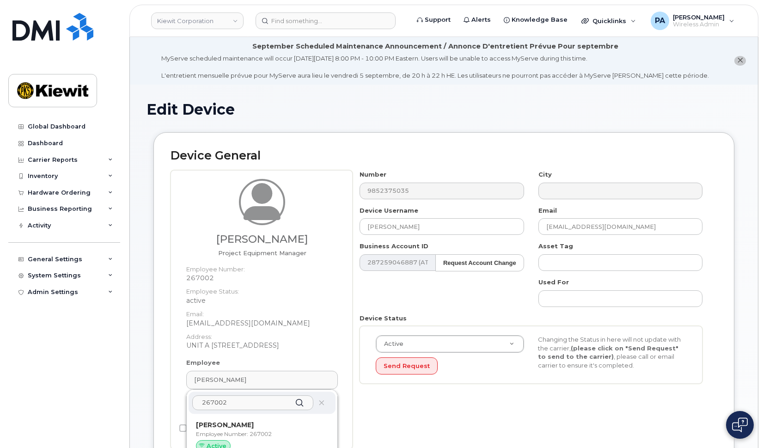
type input "267002"
click at [257, 433] on p "Employee Number: 267002" at bounding box center [262, 434] width 132 height 8
type input "Roy Ford"
type input "rmford@weeksmarine.com"
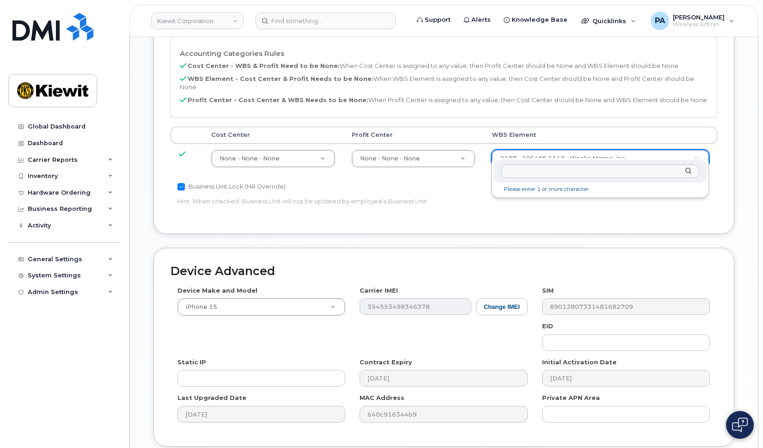
scroll to position [509, 0]
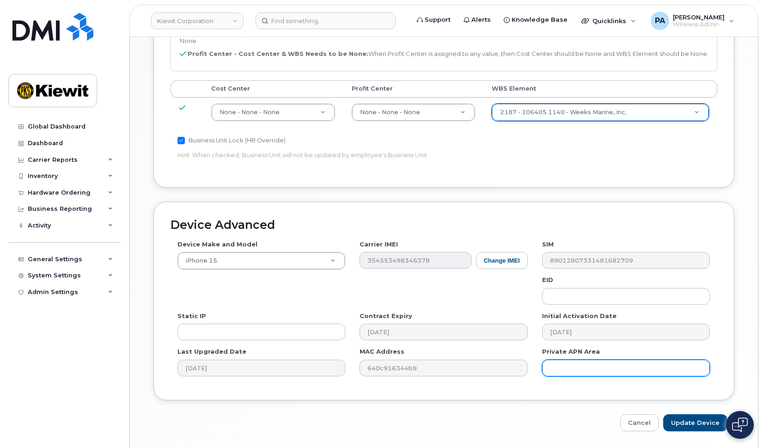
click at [594, 360] on input "text" at bounding box center [626, 368] width 168 height 17
click at [663, 414] on input "Update Device" at bounding box center [695, 422] width 64 height 17
type input "Saving..."
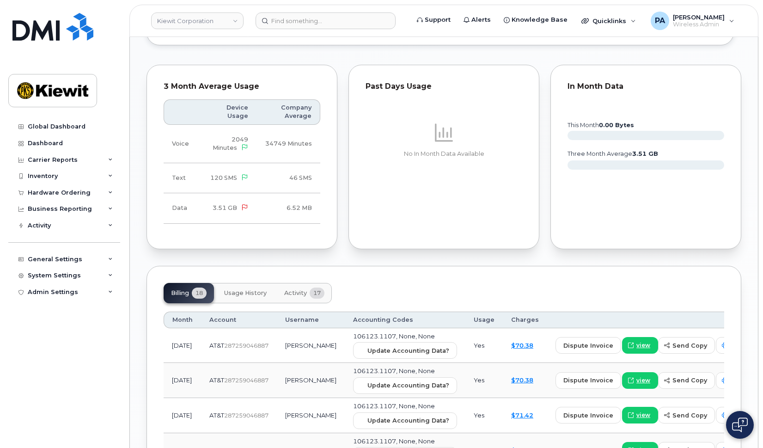
scroll to position [971, 0]
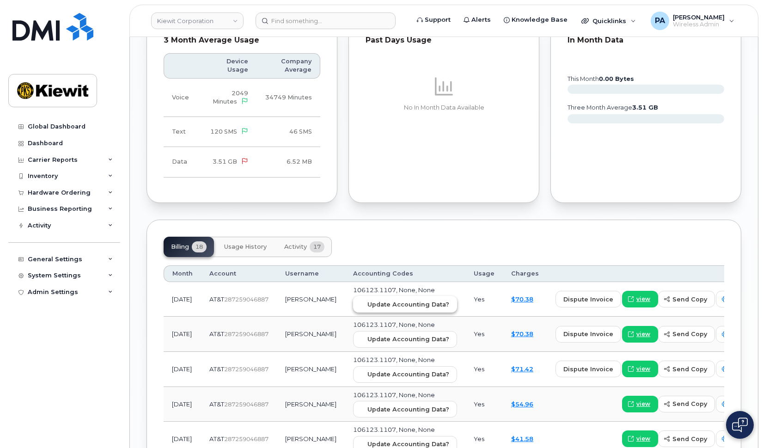
click at [380, 301] on button "Update Accounting Data?" at bounding box center [405, 304] width 104 height 17
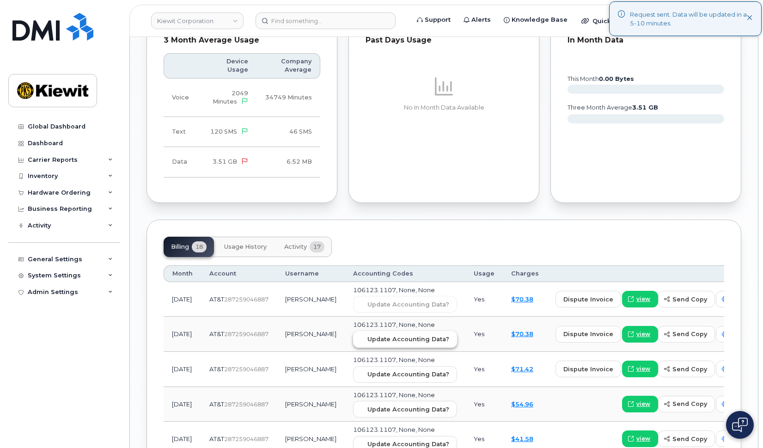
click at [380, 335] on span "Update Accounting Data?" at bounding box center [409, 339] width 82 height 9
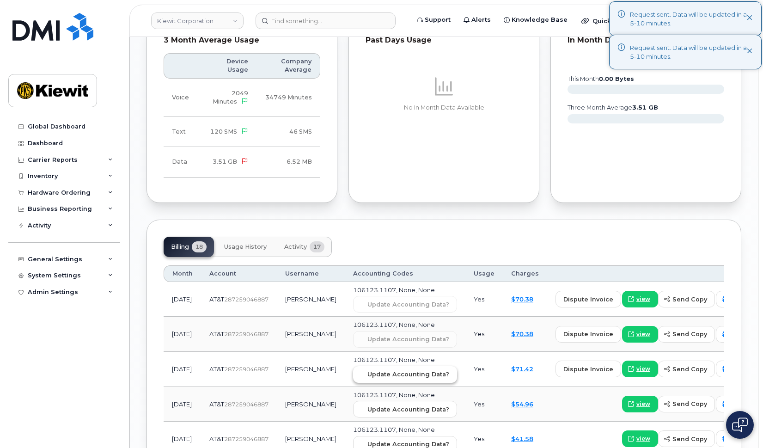
click at [373, 370] on span "Update Accounting Data?" at bounding box center [409, 374] width 82 height 9
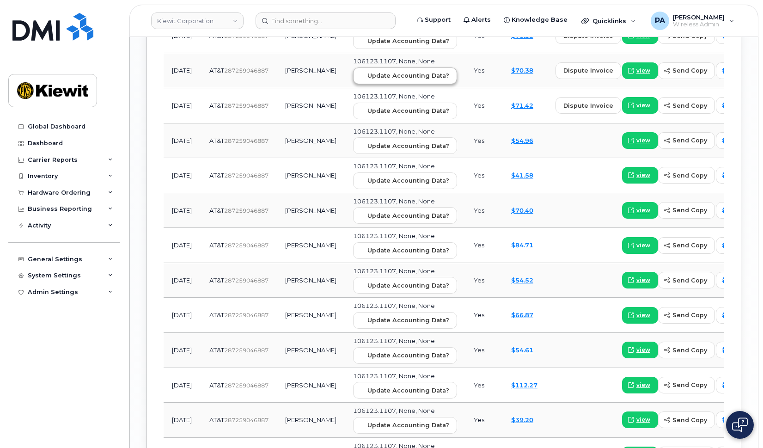
scroll to position [1110, 0]
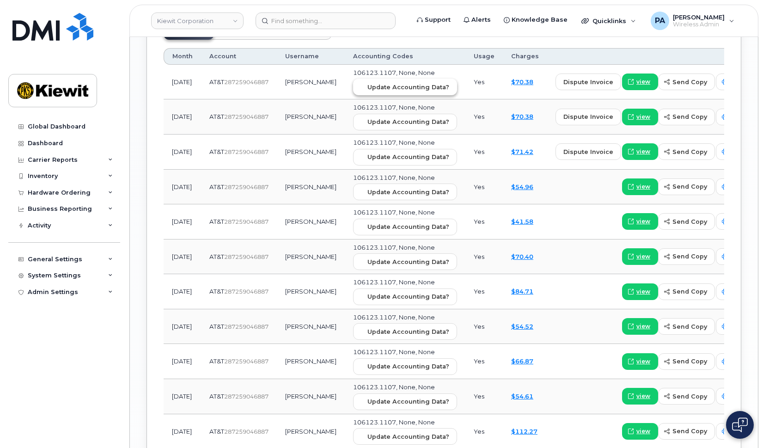
click at [379, 89] on span "Update Accounting Data?" at bounding box center [409, 87] width 82 height 9
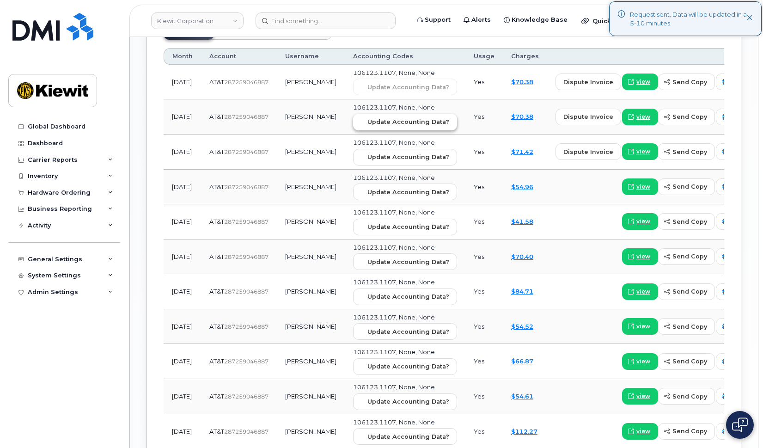
click at [374, 117] on button "Update Accounting Data?" at bounding box center [405, 122] width 104 height 17
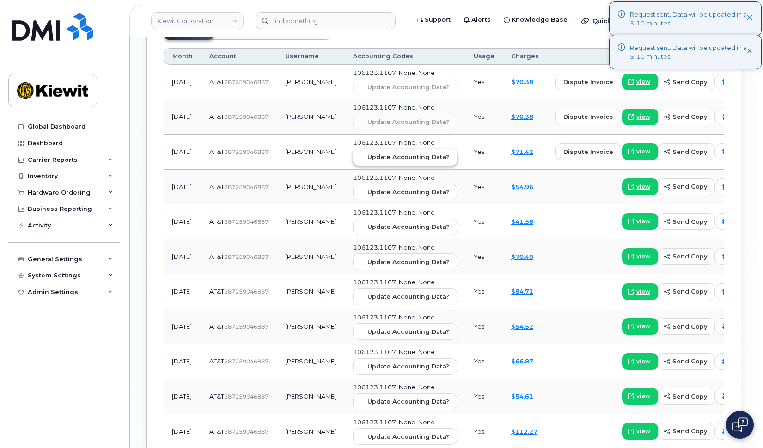
click at [369, 160] on span "Update Accounting Data?" at bounding box center [409, 157] width 82 height 9
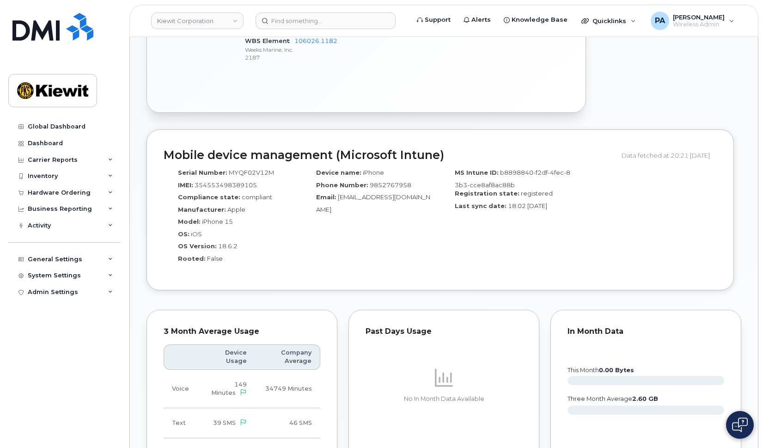
scroll to position [416, 0]
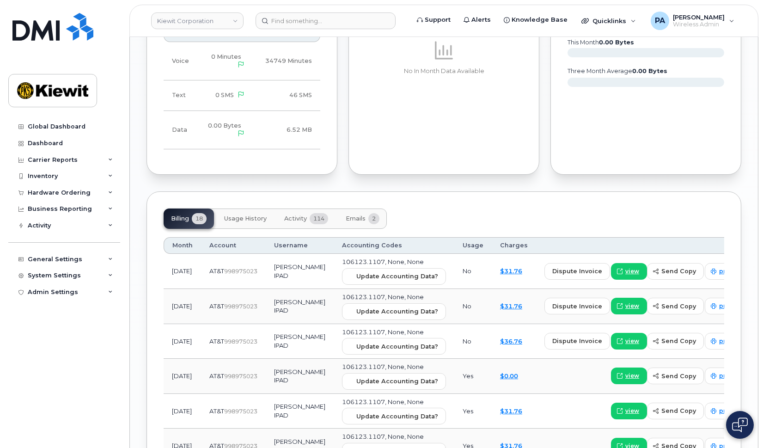
scroll to position [1156, 0]
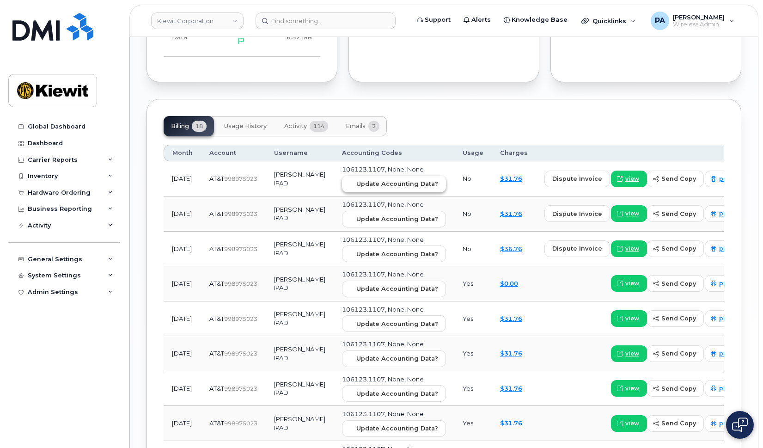
click at [388, 181] on span "Update Accounting Data?" at bounding box center [397, 183] width 82 height 9
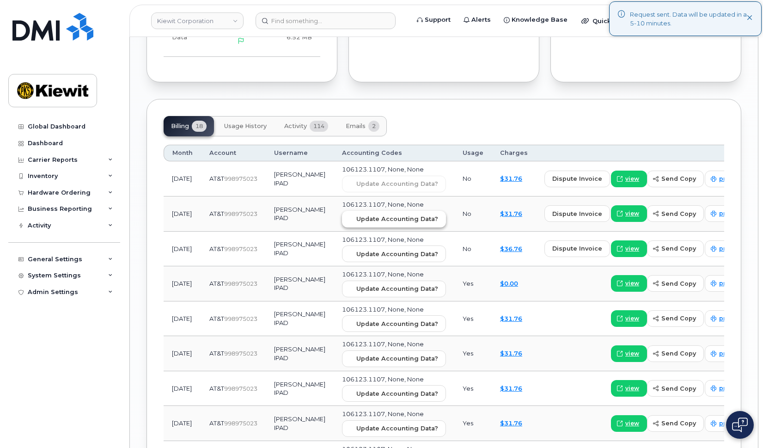
click at [369, 220] on span "Update Accounting Data?" at bounding box center [397, 219] width 82 height 9
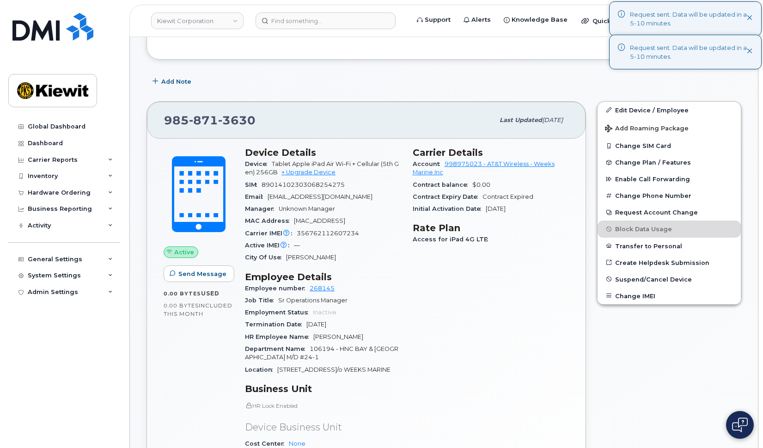
scroll to position [139, 0]
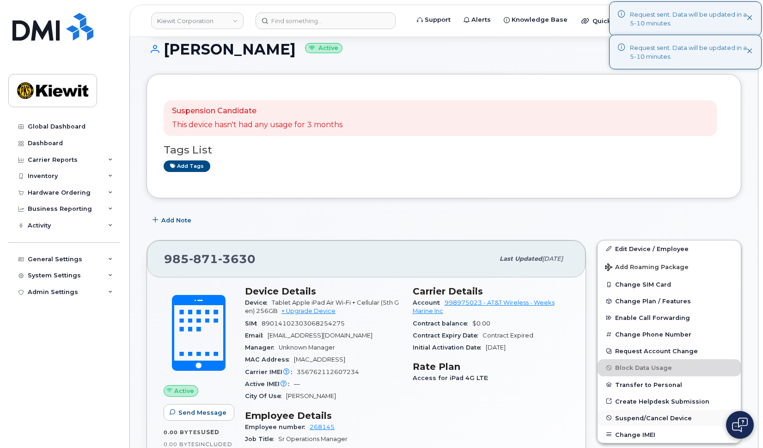
click at [637, 416] on span "Suspend/Cancel Device" at bounding box center [653, 417] width 77 height 7
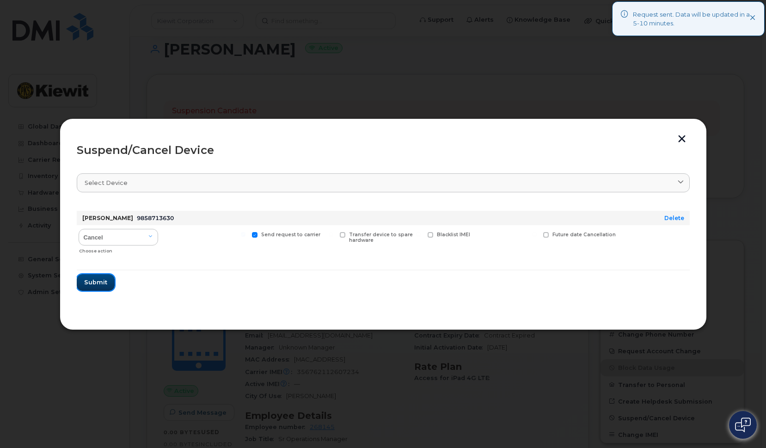
click at [94, 283] on span "Submit" at bounding box center [95, 282] width 23 height 9
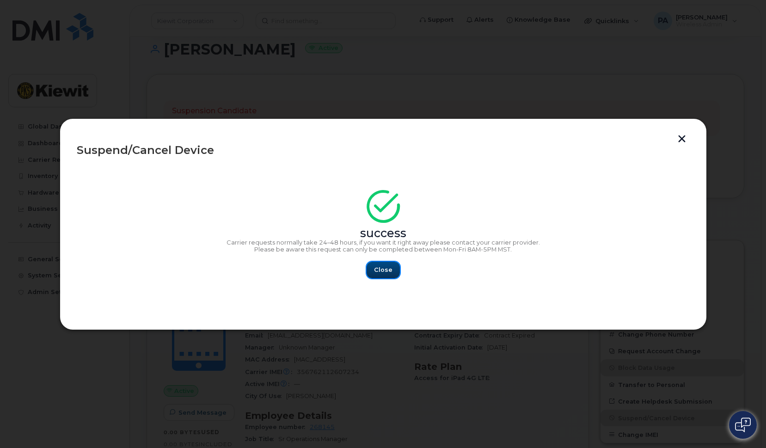
click at [384, 270] on span "Close" at bounding box center [383, 269] width 18 height 9
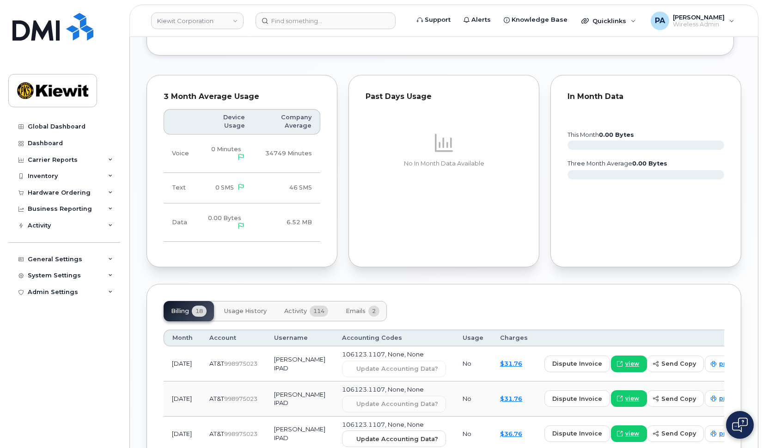
scroll to position [1202, 0]
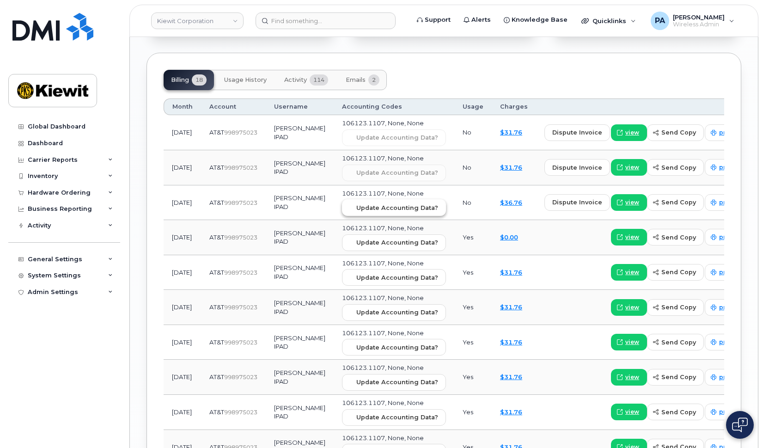
click at [382, 208] on span "Update Accounting Data?" at bounding box center [397, 207] width 82 height 9
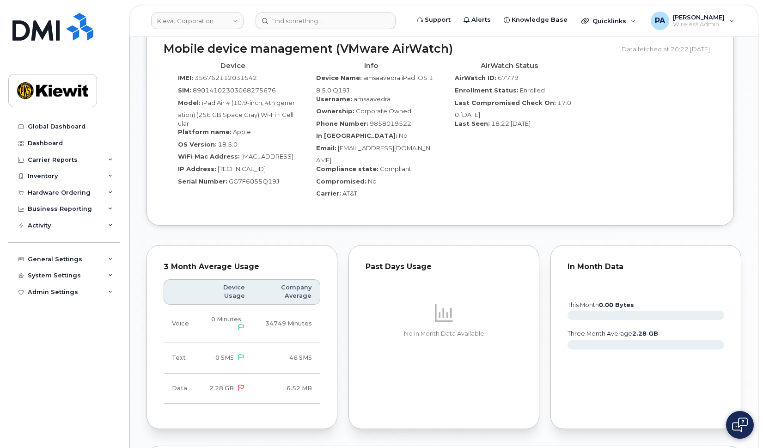
scroll to position [1110, 0]
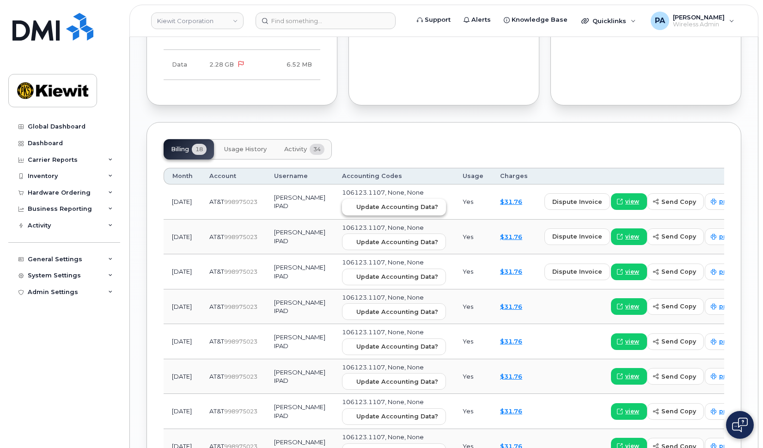
click at [373, 205] on span "Update Accounting Data?" at bounding box center [397, 207] width 82 height 9
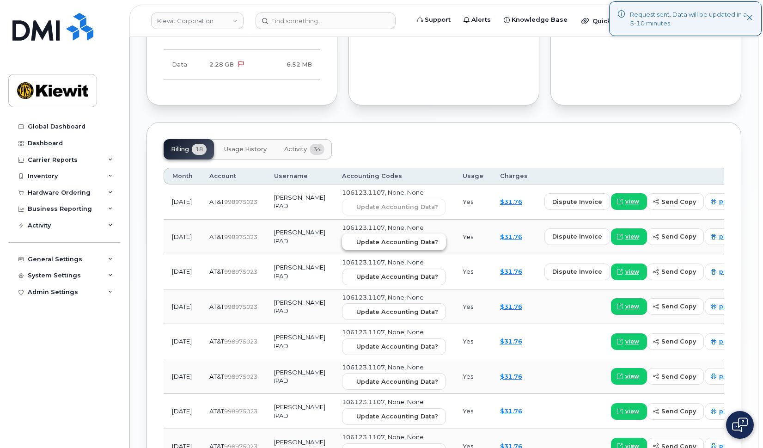
click at [374, 241] on span "Update Accounting Data?" at bounding box center [397, 242] width 82 height 9
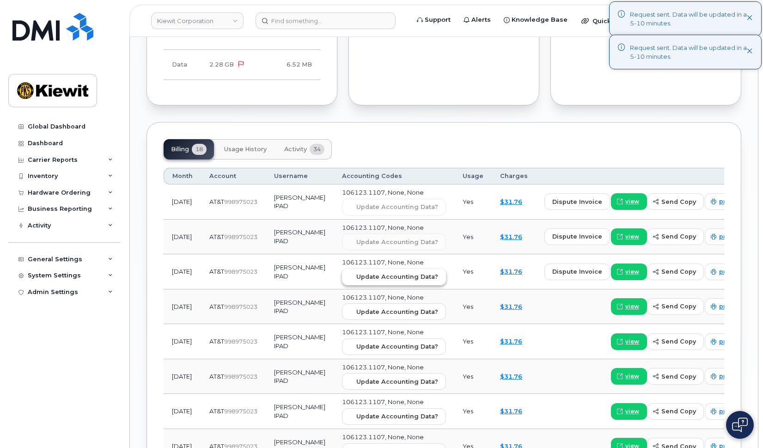
click at [375, 279] on span "Update Accounting Data?" at bounding box center [397, 276] width 82 height 9
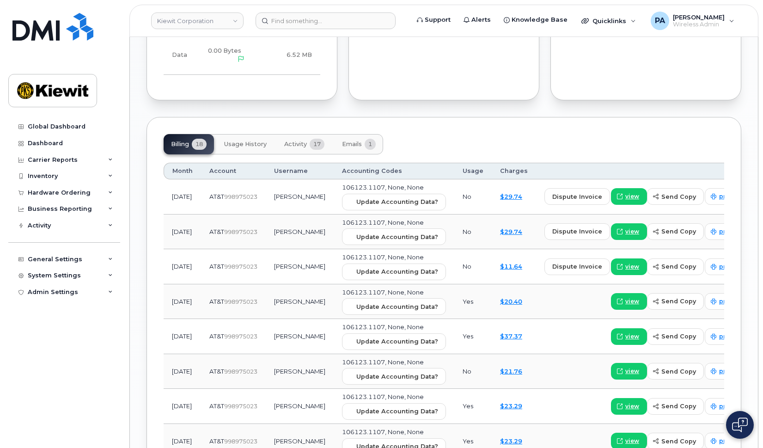
scroll to position [878, 0]
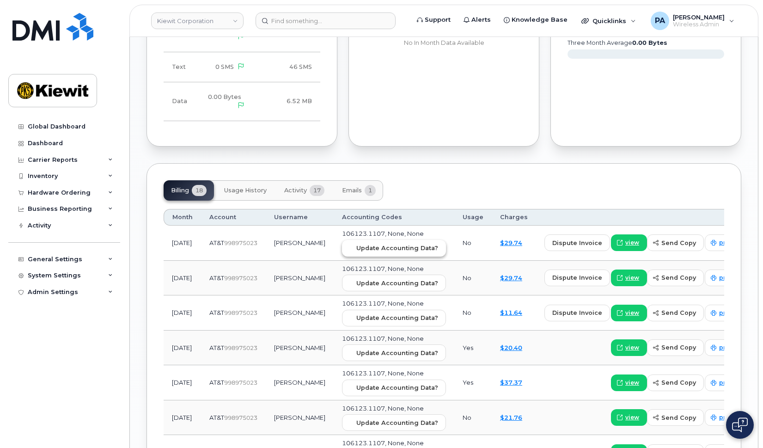
click at [374, 249] on span "Update Accounting Data?" at bounding box center [397, 248] width 82 height 9
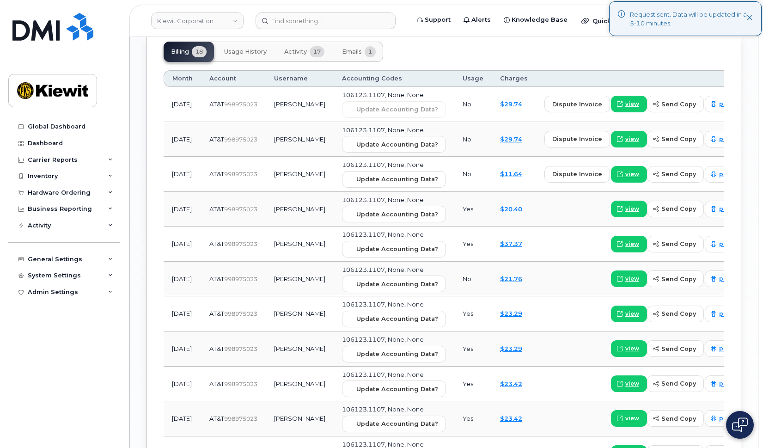
scroll to position [1063, 0]
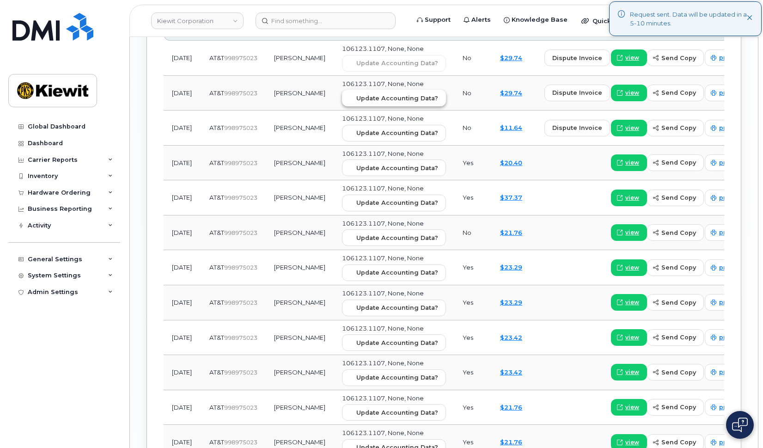
click at [381, 95] on span "Update Accounting Data?" at bounding box center [397, 98] width 82 height 9
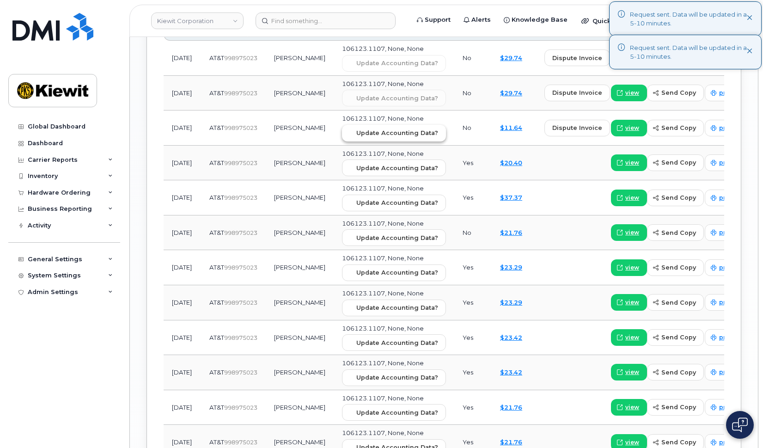
click at [392, 130] on span "Update Accounting Data?" at bounding box center [397, 133] width 82 height 9
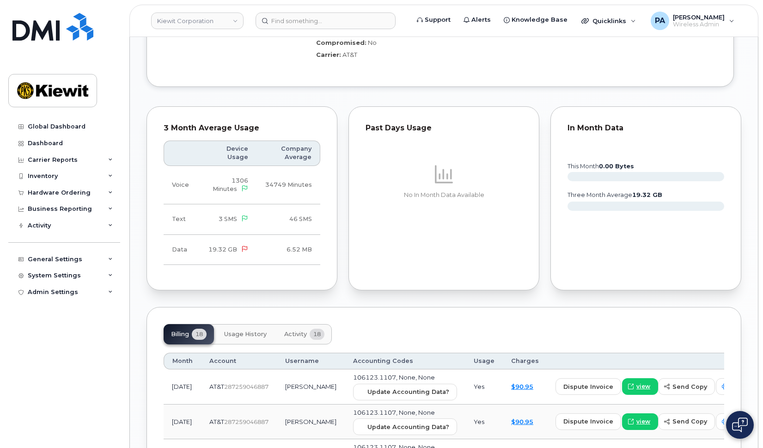
scroll to position [1110, 0]
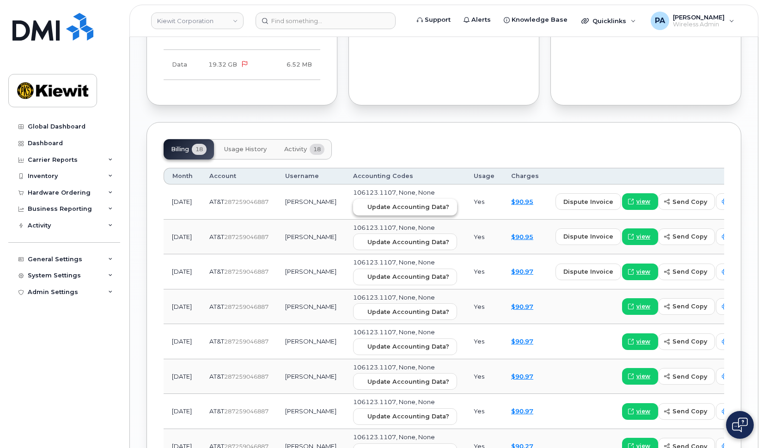
click at [400, 203] on span "Update Accounting Data?" at bounding box center [409, 207] width 82 height 9
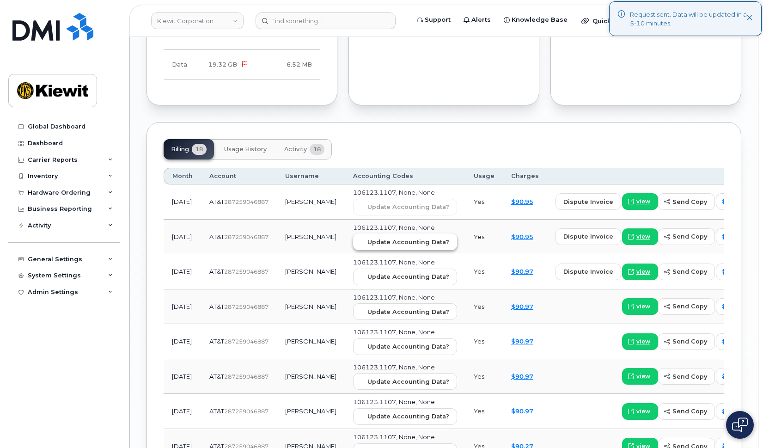
click at [383, 238] on span "Update Accounting Data?" at bounding box center [409, 242] width 82 height 9
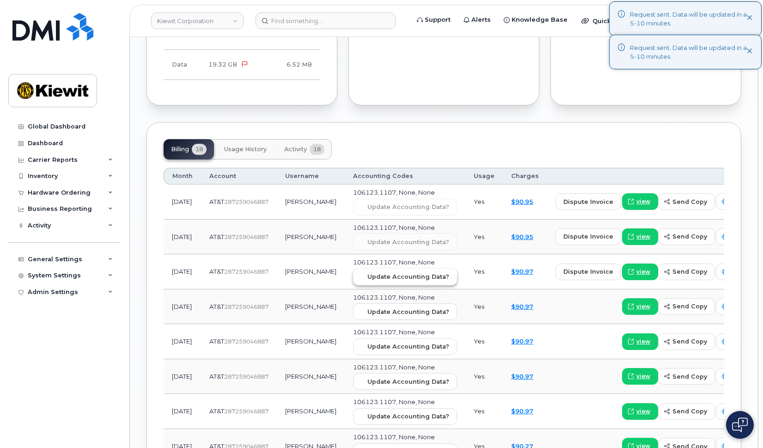
click at [374, 269] on button "Update Accounting Data?" at bounding box center [405, 277] width 104 height 17
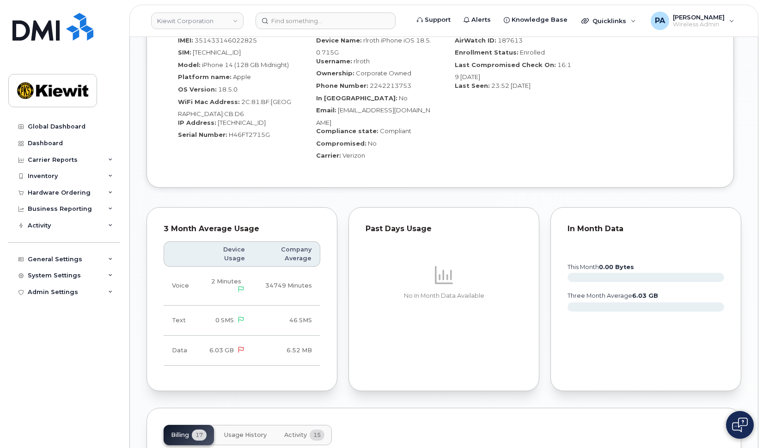
scroll to position [1110, 0]
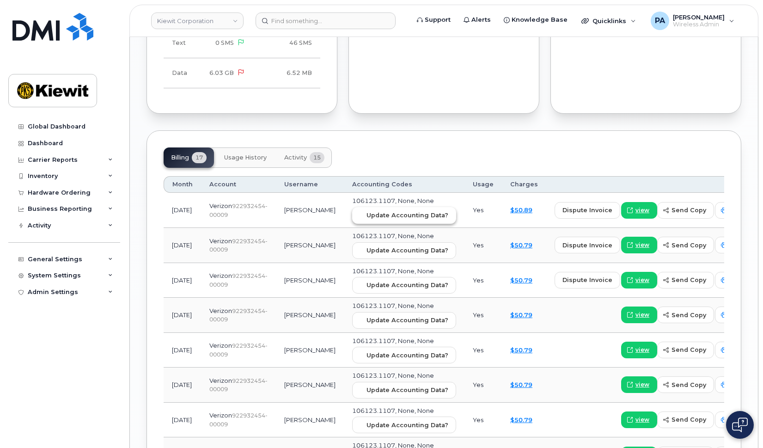
click at [382, 211] on span "Update Accounting Data?" at bounding box center [408, 215] width 82 height 9
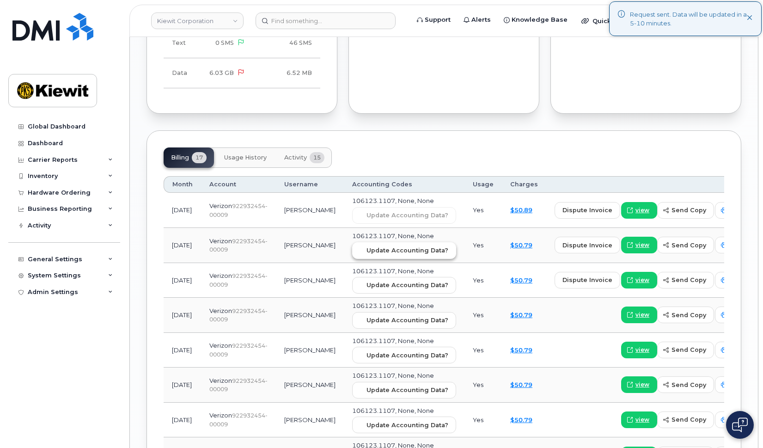
click at [400, 246] on span "Update Accounting Data?" at bounding box center [408, 250] width 82 height 9
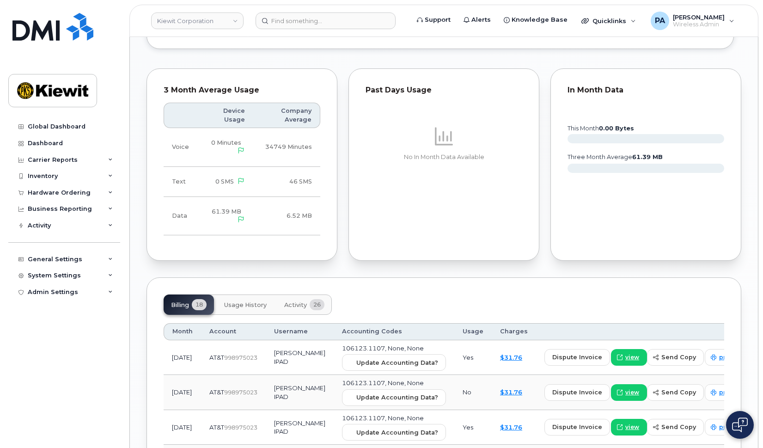
scroll to position [1248, 0]
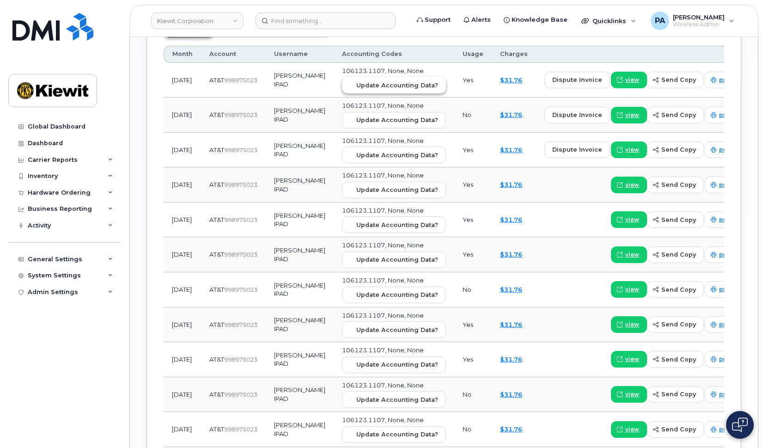
click at [380, 81] on span "Update Accounting Data?" at bounding box center [397, 85] width 82 height 9
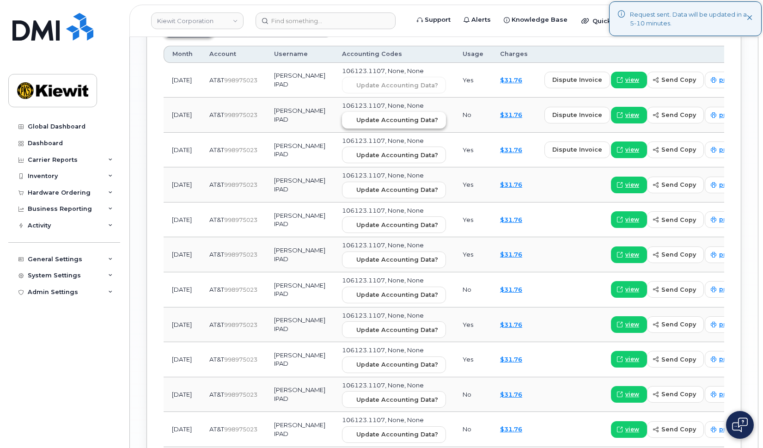
click at [378, 116] on span "Update Accounting Data?" at bounding box center [397, 120] width 82 height 9
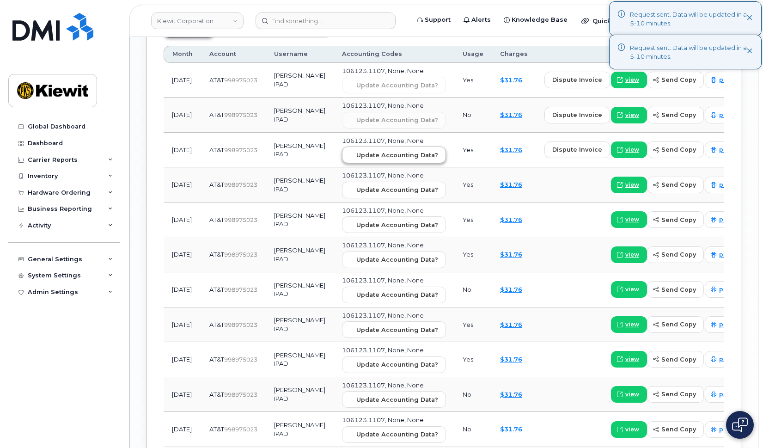
click at [374, 138] on td "106123.1107, None, None Update Accounting Data?" at bounding box center [394, 150] width 121 height 35
click at [373, 151] on span "Update Accounting Data?" at bounding box center [397, 155] width 82 height 9
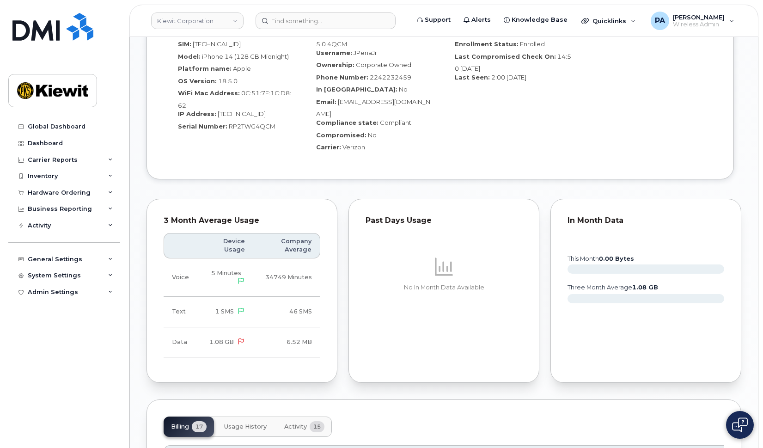
scroll to position [1110, 0]
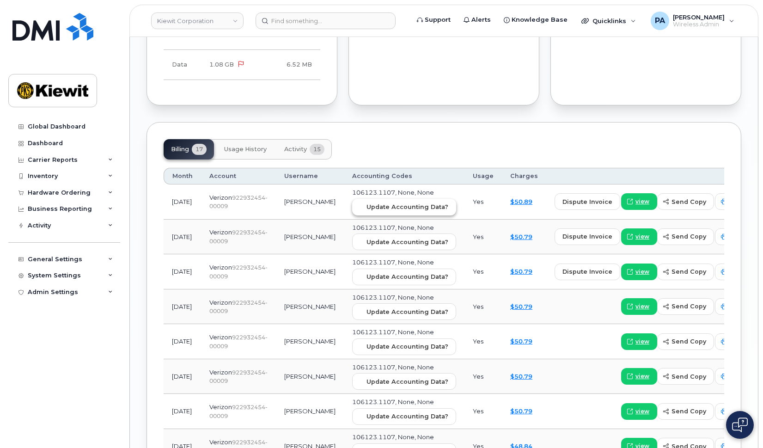
click at [371, 203] on span "Update Accounting Data?" at bounding box center [408, 207] width 82 height 9
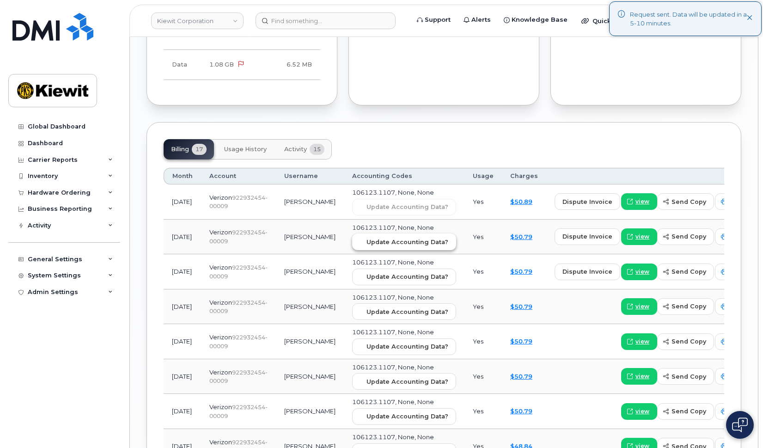
click at [373, 233] on button "Update Accounting Data?" at bounding box center [404, 241] width 104 height 17
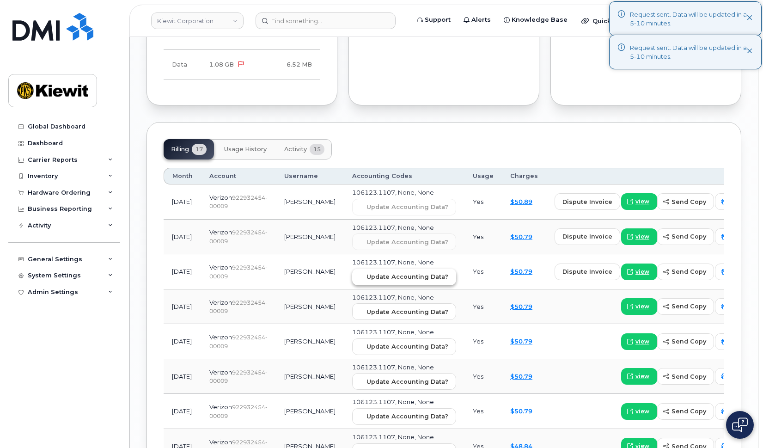
click at [372, 272] on span "Update Accounting Data?" at bounding box center [408, 276] width 82 height 9
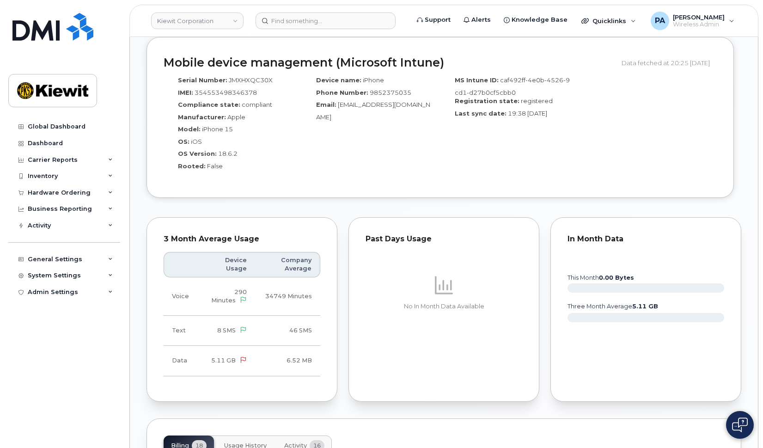
scroll to position [925, 0]
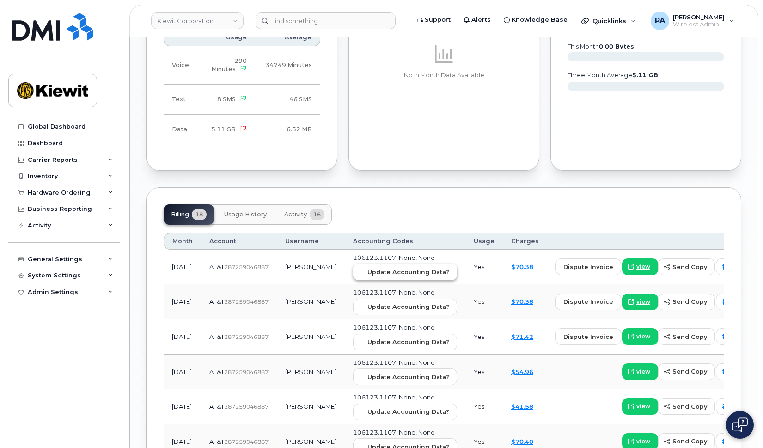
click at [381, 274] on span "Update Accounting Data?" at bounding box center [409, 272] width 82 height 9
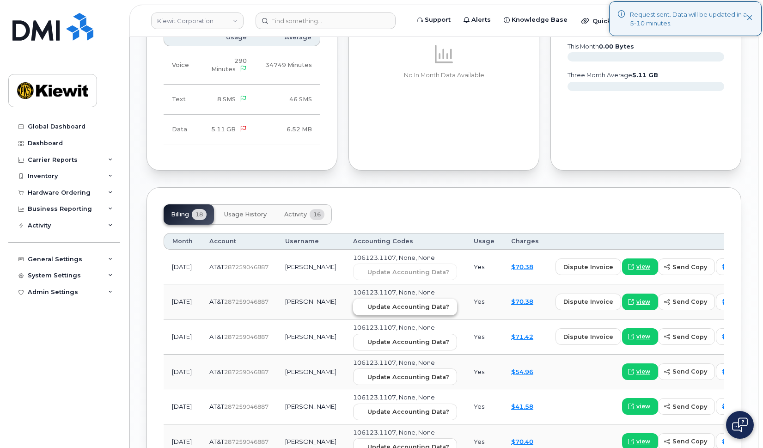
click at [376, 307] on span "Update Accounting Data?" at bounding box center [409, 306] width 82 height 9
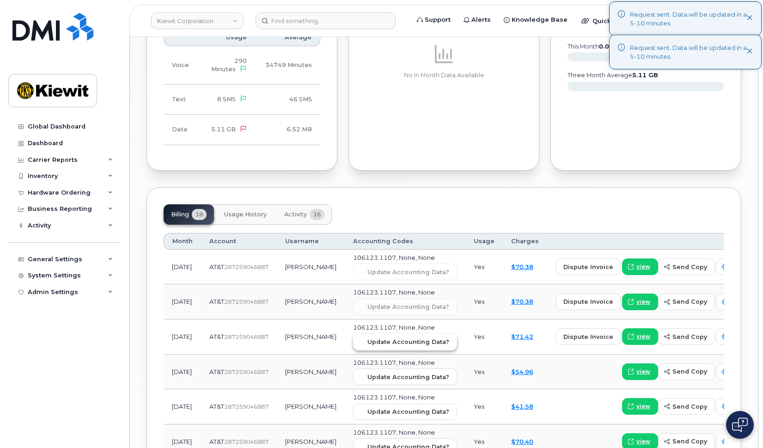
click at [387, 349] on button "Update Accounting Data?" at bounding box center [405, 342] width 104 height 17
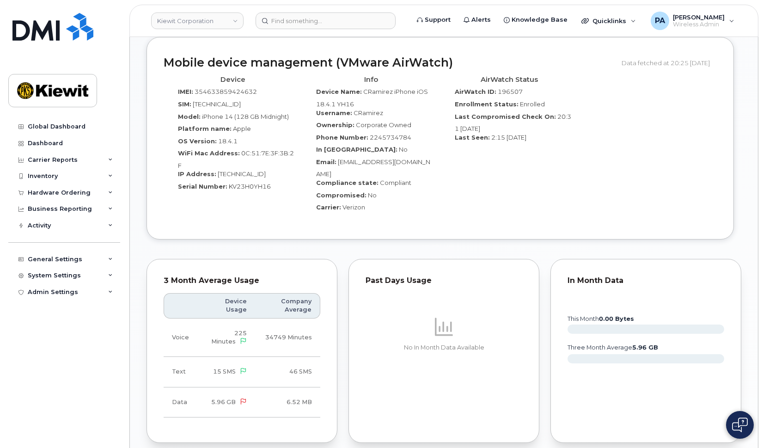
scroll to position [878, 0]
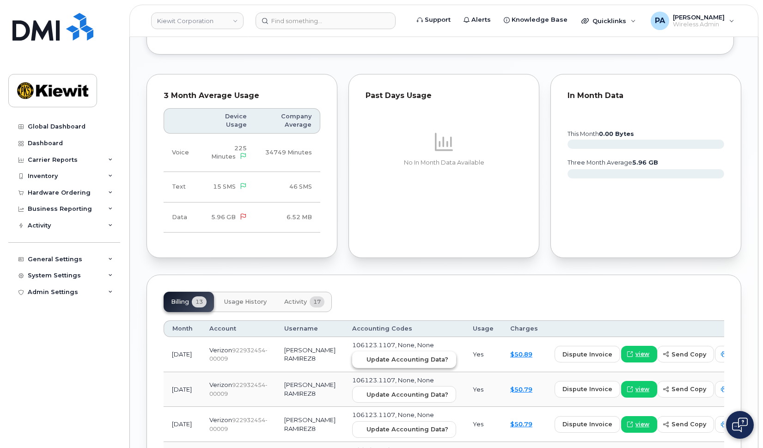
click at [381, 355] on span "Update Accounting Data?" at bounding box center [408, 359] width 82 height 9
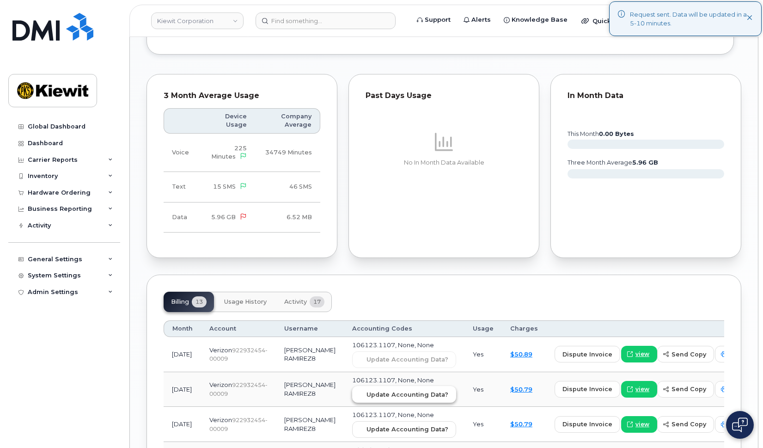
click at [374, 390] on span "Update Accounting Data?" at bounding box center [408, 394] width 82 height 9
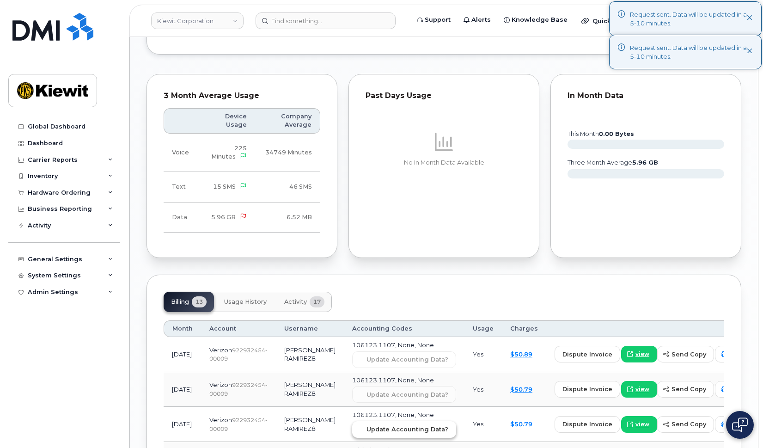
click at [378, 425] on span "Update Accounting Data?" at bounding box center [408, 429] width 82 height 9
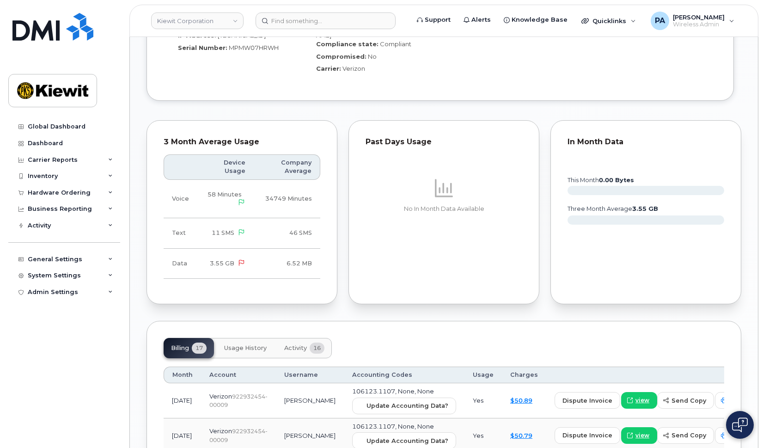
scroll to position [925, 0]
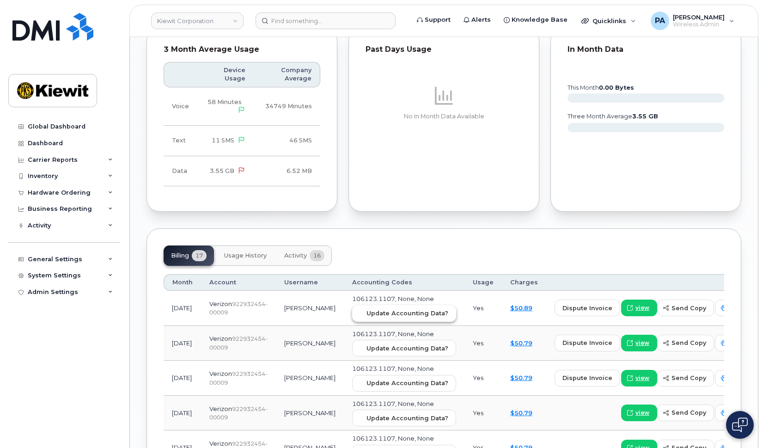
click at [378, 305] on button "Update Accounting Data?" at bounding box center [404, 313] width 104 height 17
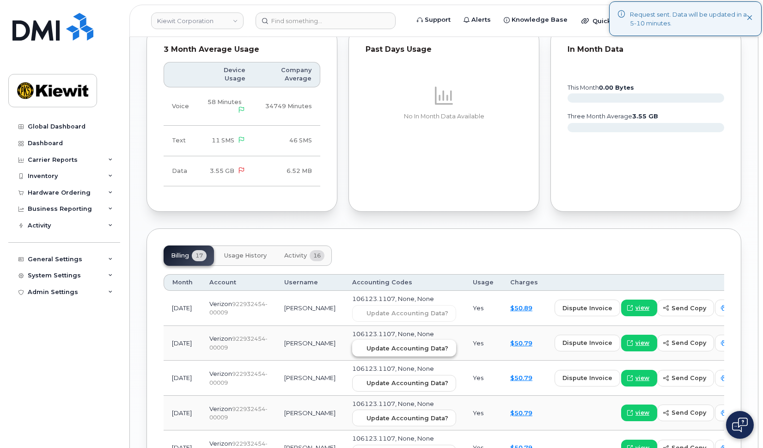
click at [377, 340] on button "Update Accounting Data?" at bounding box center [404, 348] width 104 height 17
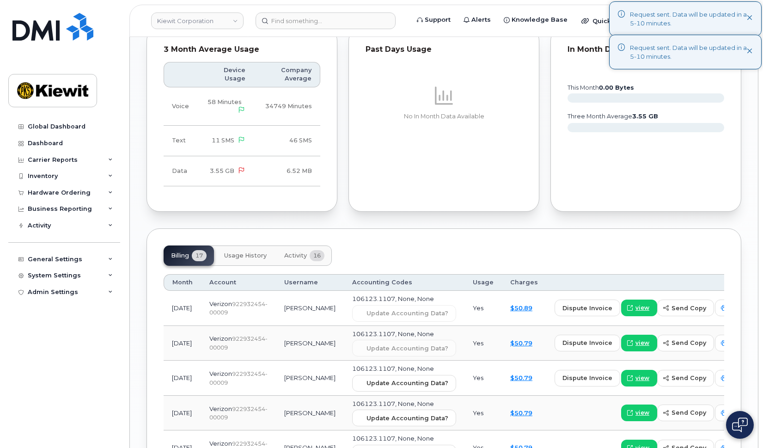
click at [387, 385] on td "106123.1107, None, None Update Accounting Data?" at bounding box center [404, 378] width 121 height 35
click at [376, 379] on span "Update Accounting Data?" at bounding box center [408, 383] width 82 height 9
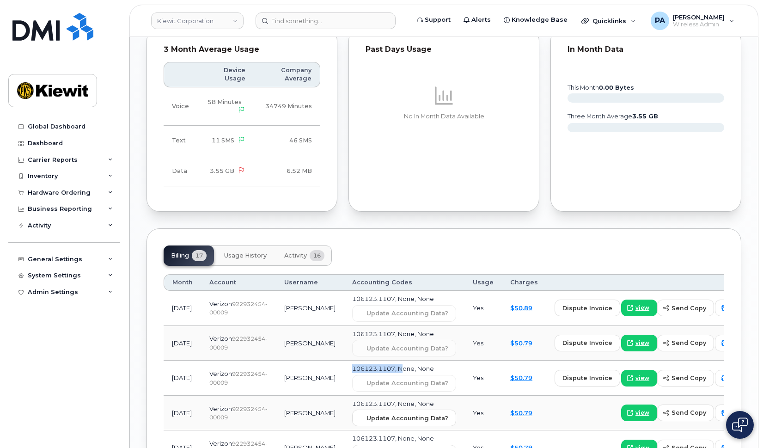
drag, startPoint x: 330, startPoint y: 358, endPoint x: 379, endPoint y: 362, distance: 49.1
click at [379, 365] on span "106123.1107, None, None" at bounding box center [393, 368] width 82 height 7
